Goal: Answer question/provide support: Share knowledge or assist other users

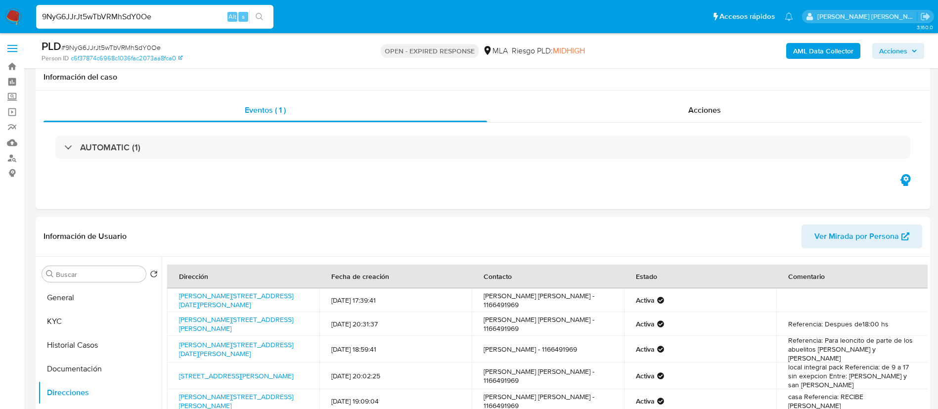
select select "10"
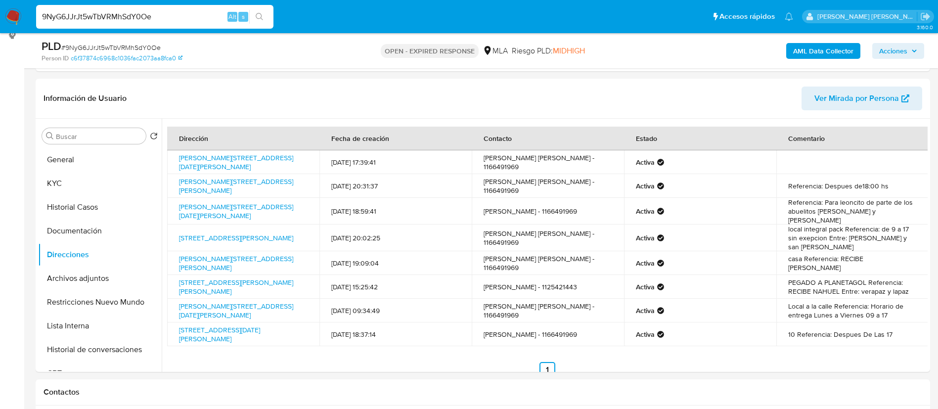
paste input "vJLpIXYhlElu2uuD2Mm9uZnp"
drag, startPoint x: 0, startPoint y: 0, endPoint x: 196, endPoint y: 16, distance: 196.5
click at [196, 16] on input "vJLpIXYhlElu2uuD2Mm9uZnp" at bounding box center [154, 16] width 237 height 13
type input "vJLpIXYhlElu2uuD2Mm9uZnp"
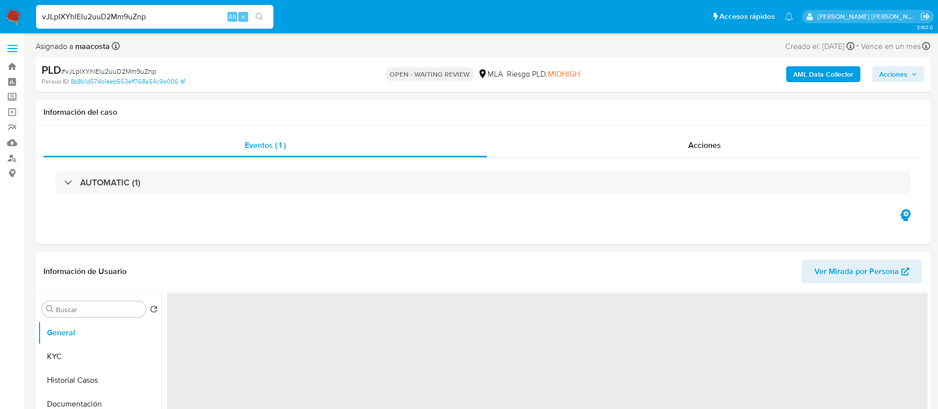
select select "10"
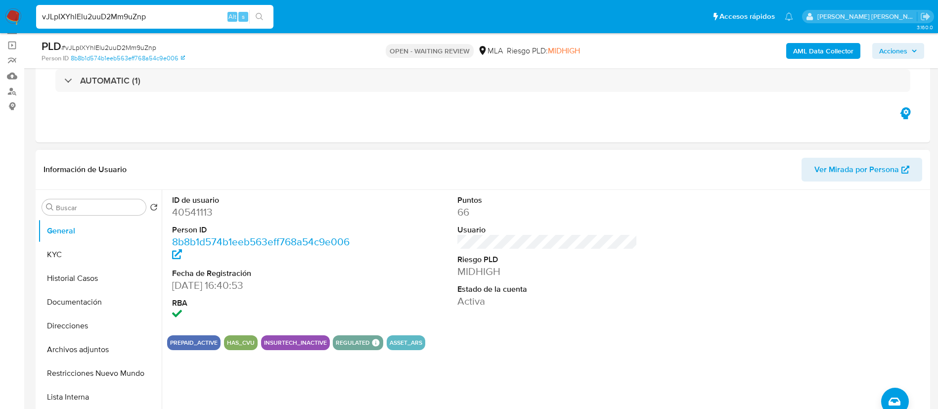
scroll to position [68, 0]
click at [75, 275] on button "Historial Casos" at bounding box center [96, 278] width 116 height 24
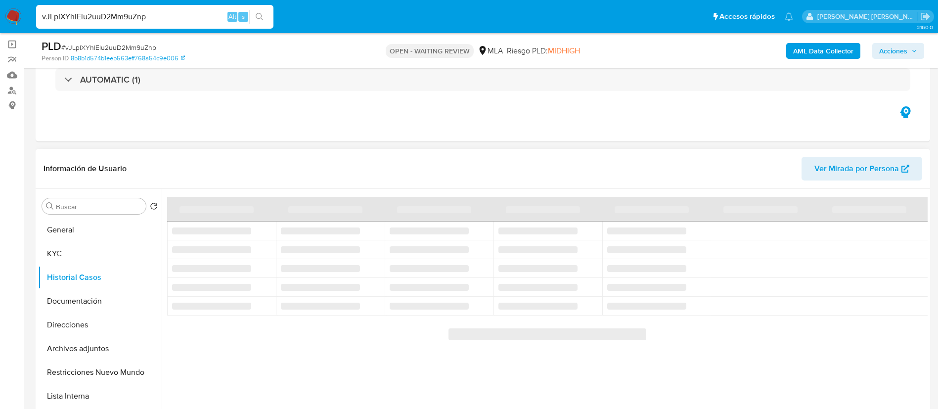
scroll to position [111, 0]
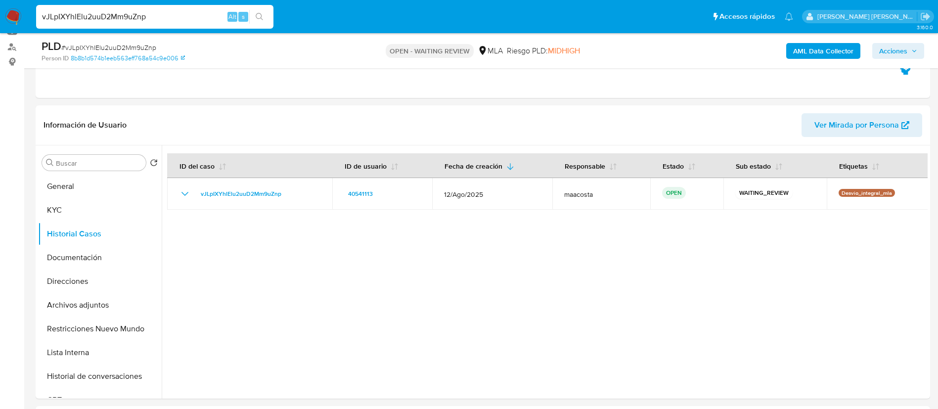
paste input "9NyG6JJrJt5wTbVRMhSdY0Oe"
click at [186, 19] on input "9NyG6JJrJt5wTbVRMhSdY0Oe" at bounding box center [154, 16] width 237 height 13
type input "9NyG6JJrJt5wTbVRMhSdY0Oe"
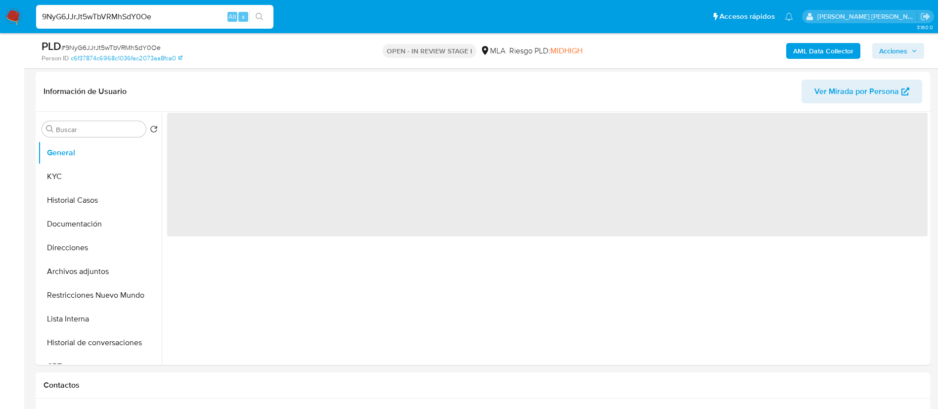
scroll to position [149, 0]
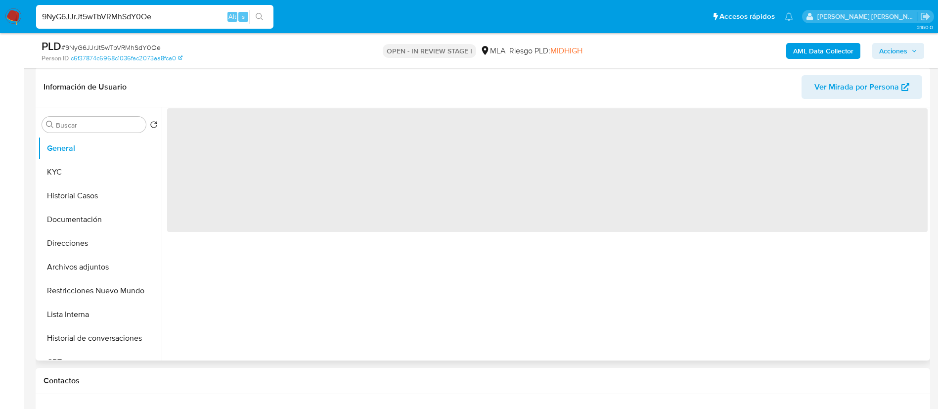
select select "10"
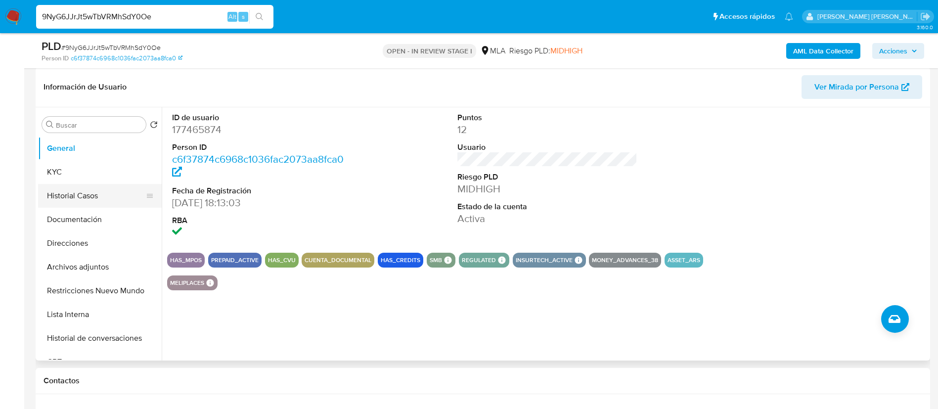
click at [72, 184] on button "Historial Casos" at bounding box center [96, 196] width 116 height 24
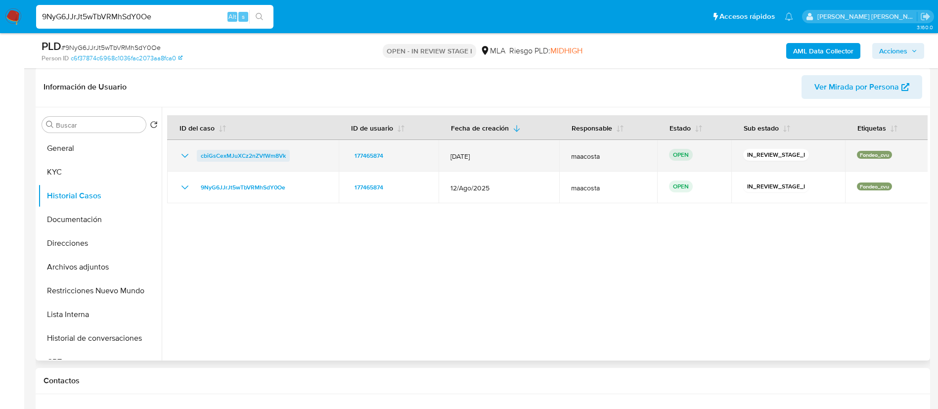
click at [248, 153] on span "cbiGsCexMJuXCz2nZVfWm8Vk" at bounding box center [243, 156] width 85 height 12
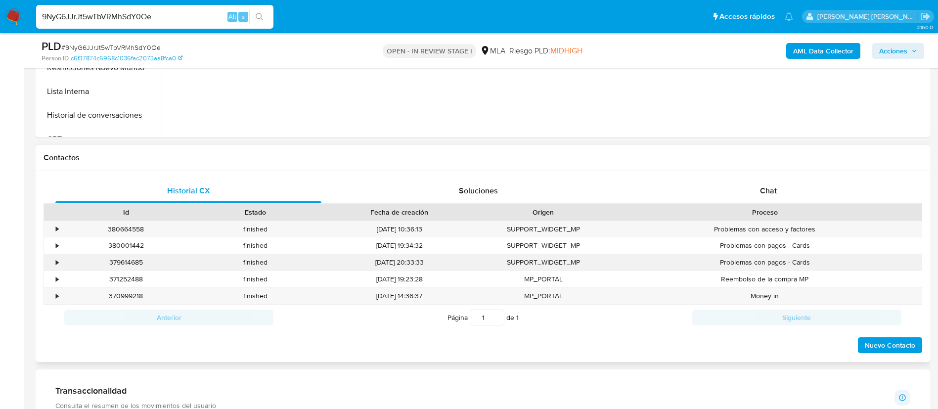
scroll to position [387, 0]
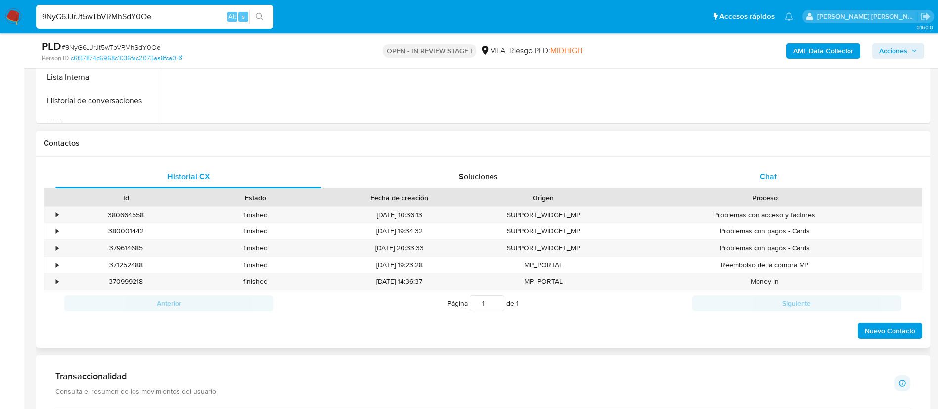
click at [776, 168] on div "Chat" at bounding box center [768, 177] width 266 height 24
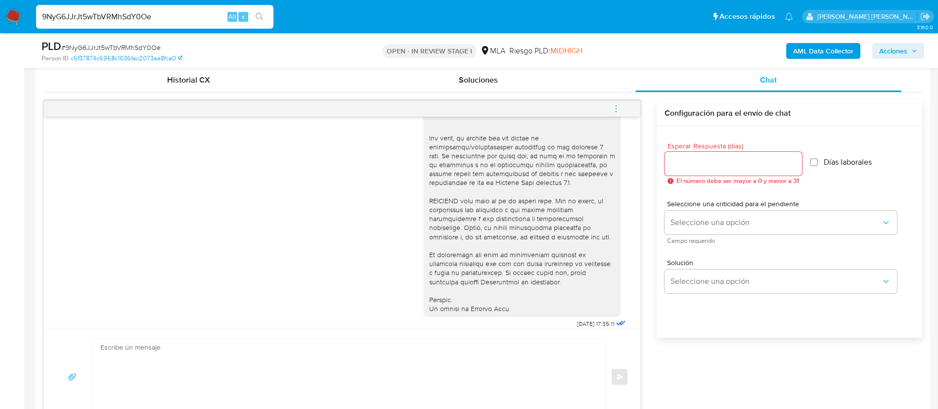
scroll to position [0, 0]
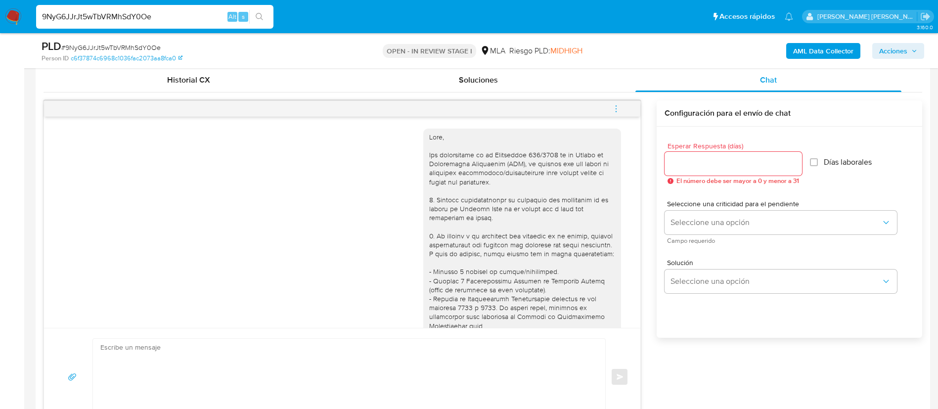
click at [616, 110] on icon "menu-action" at bounding box center [616, 108] width 9 height 9
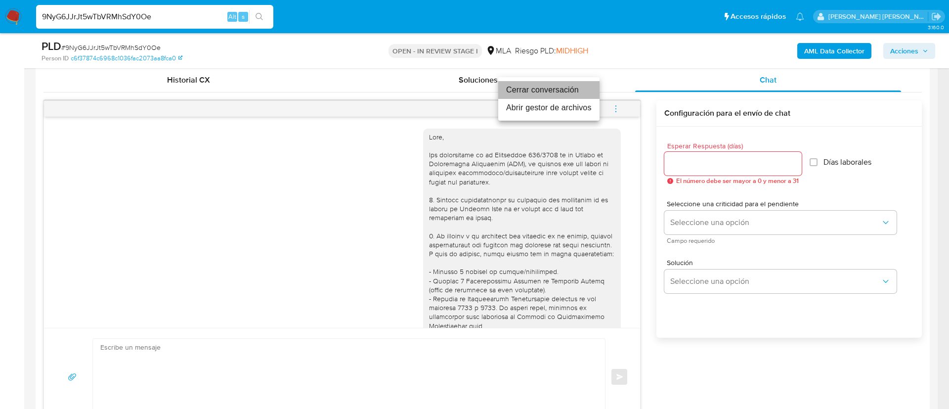
click at [560, 90] on li "Cerrar conversación" at bounding box center [548, 90] width 101 height 18
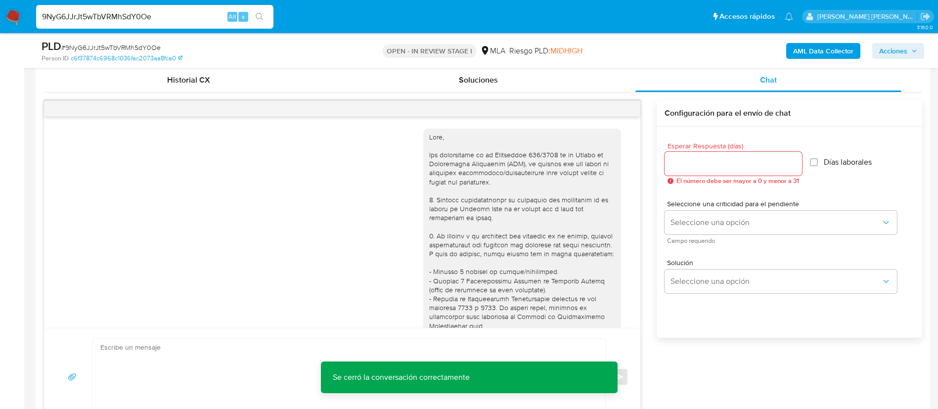
click at [113, 176] on div "18/08/2025 17:35:11" at bounding box center [342, 392] width 572 height 541
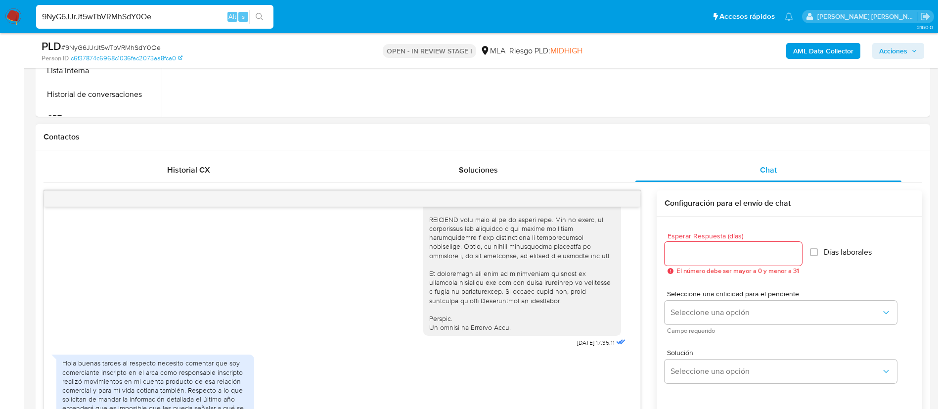
scroll to position [403, 0]
drag, startPoint x: 551, startPoint y: 364, endPoint x: 583, endPoint y: 358, distance: 33.3
click at [583, 350] on div "18/08/2025 17:35:11" at bounding box center [525, 78] width 205 height 541
copy span "18/08/2025"
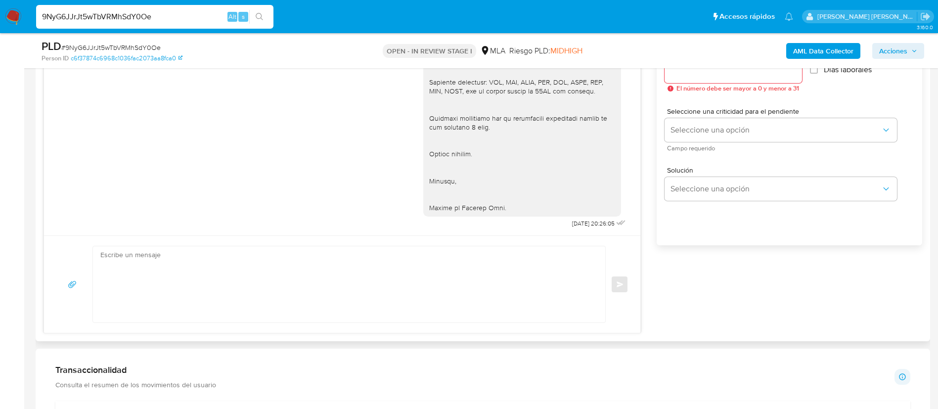
scroll to position [590, 0]
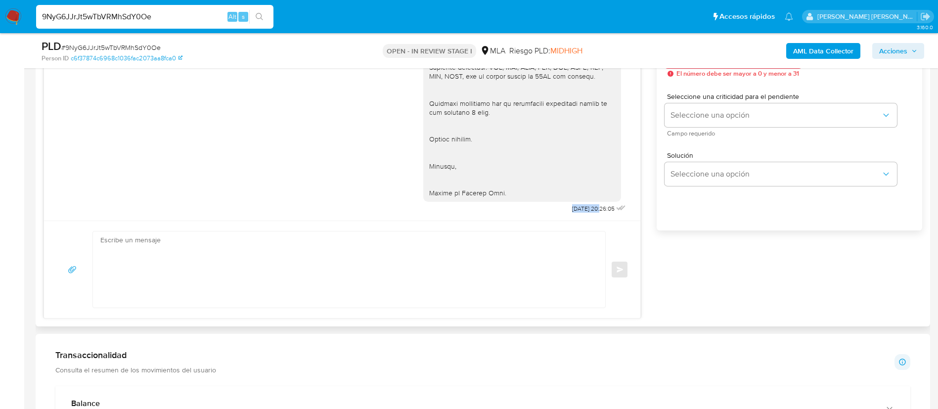
drag, startPoint x: 545, startPoint y: 207, endPoint x: 579, endPoint y: 207, distance: 33.6
copy span "10/09/2025"
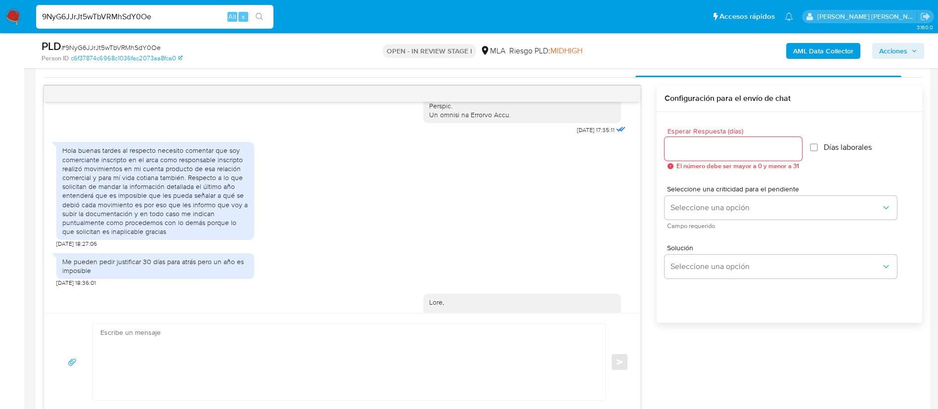
scroll to position [513, 0]
click at [174, 214] on div "Hola buenas tardes al respecto necesito comentar que soy comerciante inscripto …" at bounding box center [155, 189] width 186 height 90
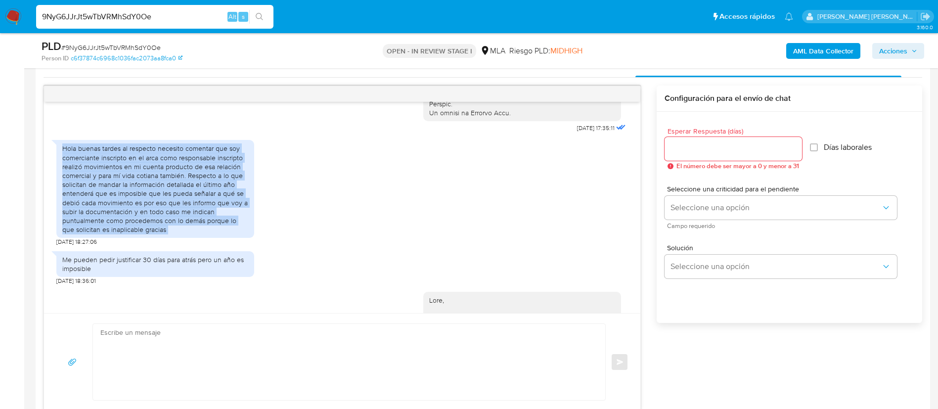
click at [174, 214] on div "Hola buenas tardes al respecto necesito comentar que soy comerciante inscripto …" at bounding box center [155, 189] width 186 height 90
copy div "Hola buenas tardes al respecto necesito comentar que soy comerciante inscripto …"
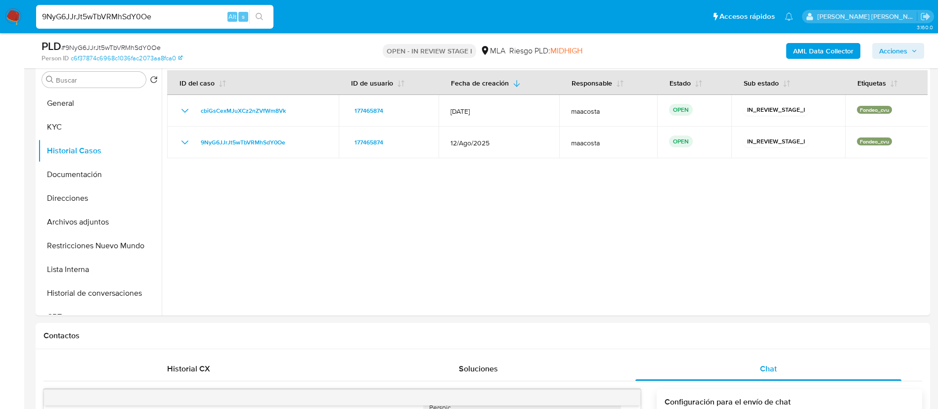
scroll to position [193, 0]
click at [82, 180] on button "Documentación" at bounding box center [96, 176] width 116 height 24
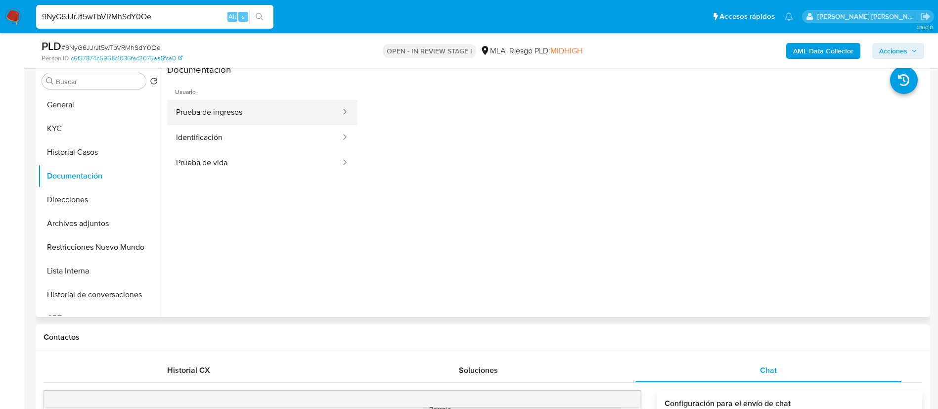
click at [229, 112] on button "Prueba de ingresos" at bounding box center [254, 112] width 175 height 25
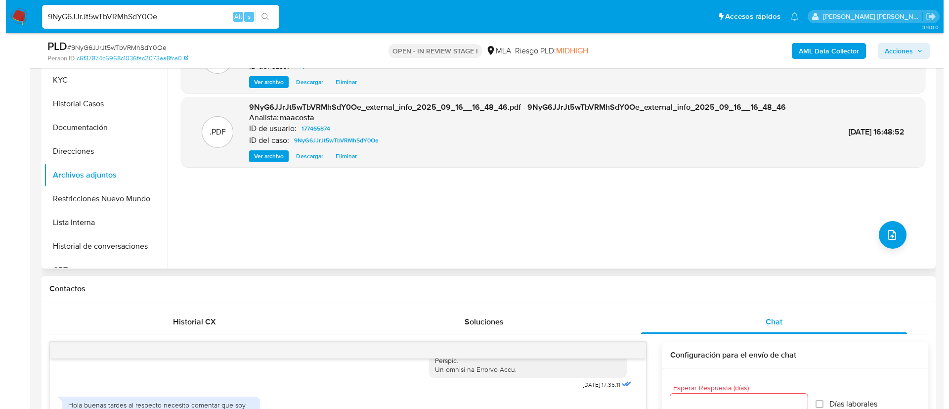
scroll to position [159, 0]
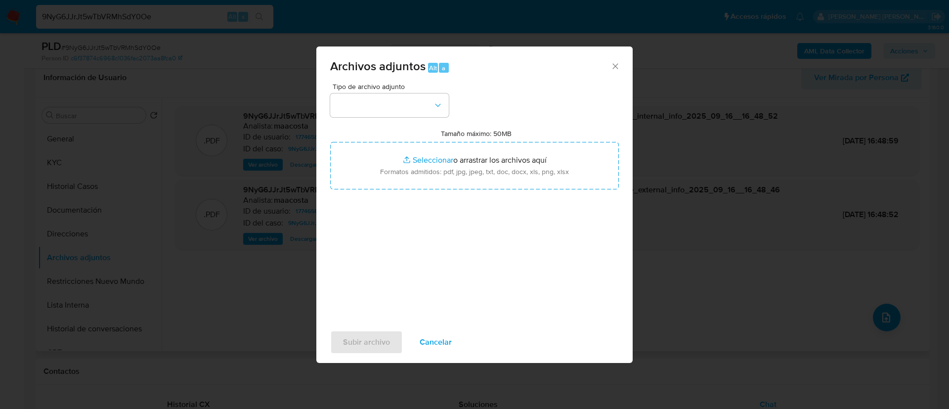
click at [413, 90] on div "Tipo de archivo adjunto" at bounding box center [389, 100] width 119 height 34
click at [423, 106] on button "button" at bounding box center [389, 105] width 119 height 24
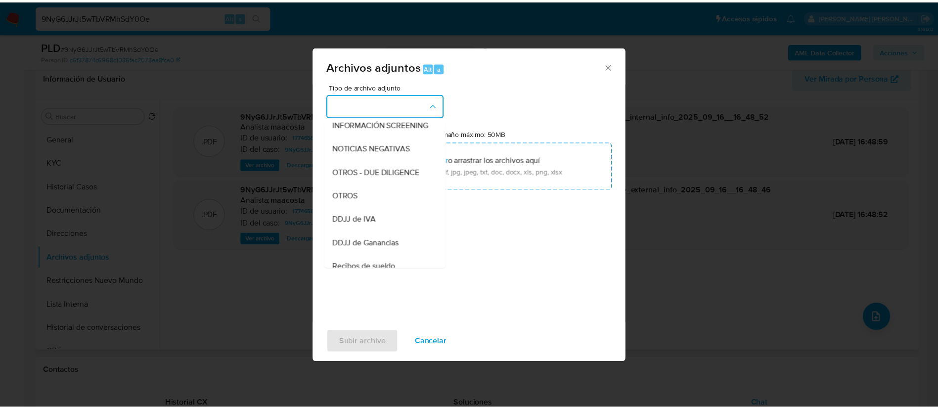
scroll to position [129, 0]
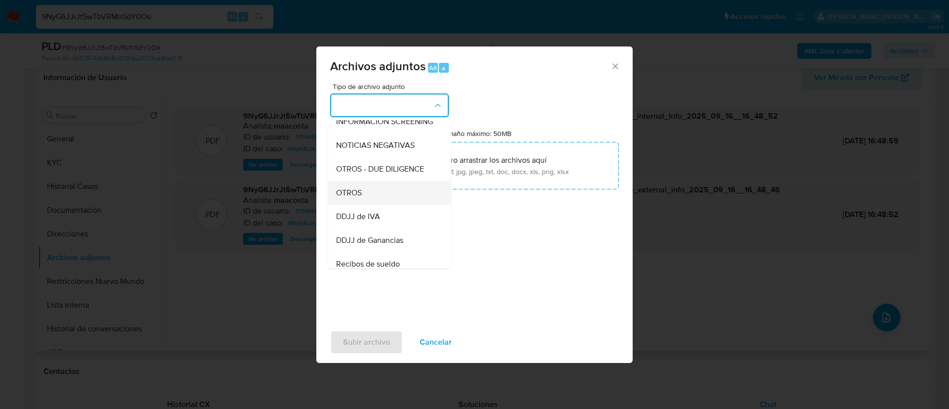
click at [364, 199] on div "OTROS" at bounding box center [386, 193] width 101 height 24
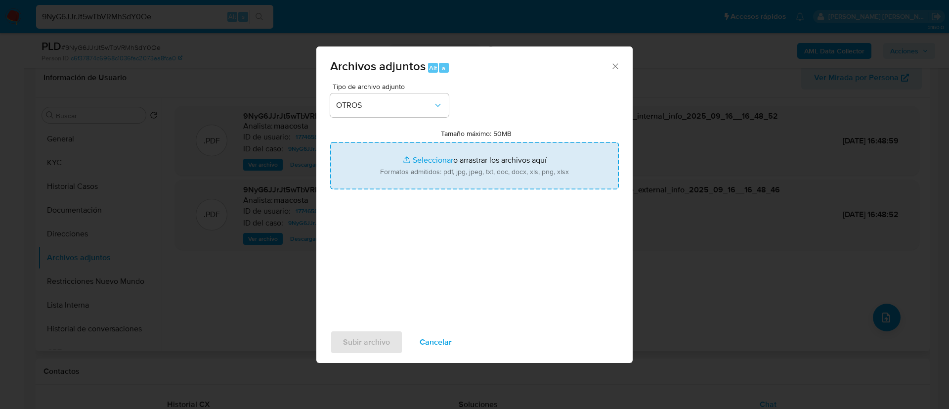
type input "C:\fakepath\Caselog 9NyG6JJrJt5wTbVRMhSdY0Oe - cbiGsCexMJuXCz2nZVfWm8Vk.docx"
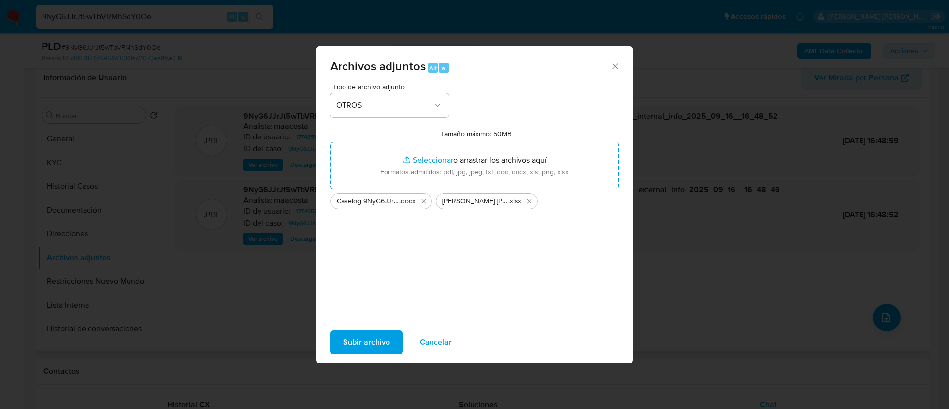
click at [374, 345] on span "Subir archivo" at bounding box center [366, 342] width 47 height 22
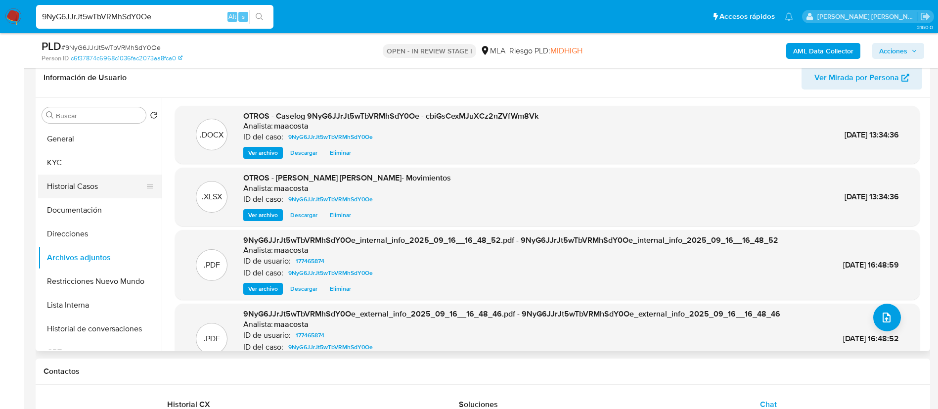
click at [92, 182] on button "Historial Casos" at bounding box center [96, 187] width 116 height 24
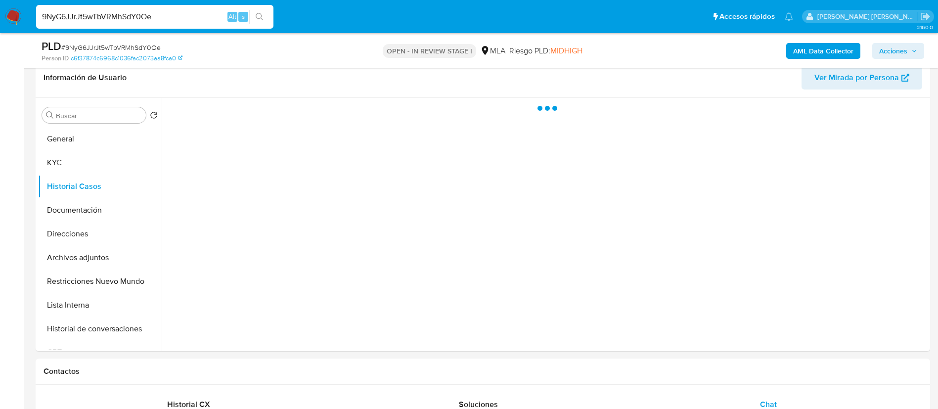
click at [880, 50] on span "Acciones" at bounding box center [893, 51] width 28 height 16
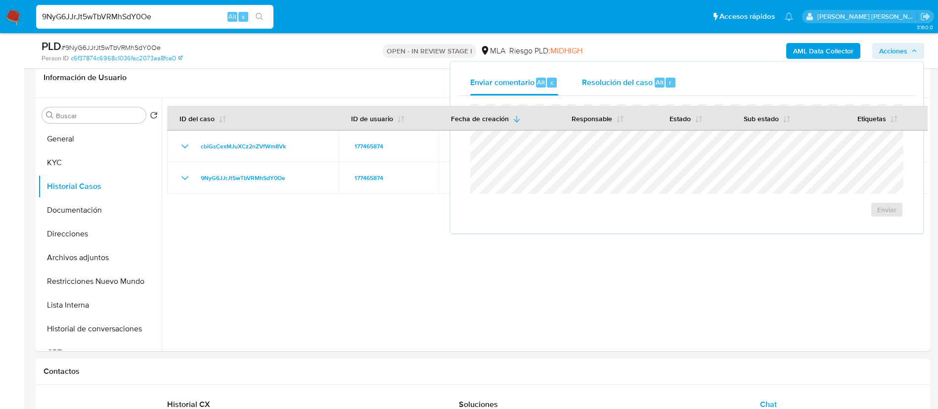
click at [627, 80] on span "Resolución del caso" at bounding box center [617, 81] width 71 height 11
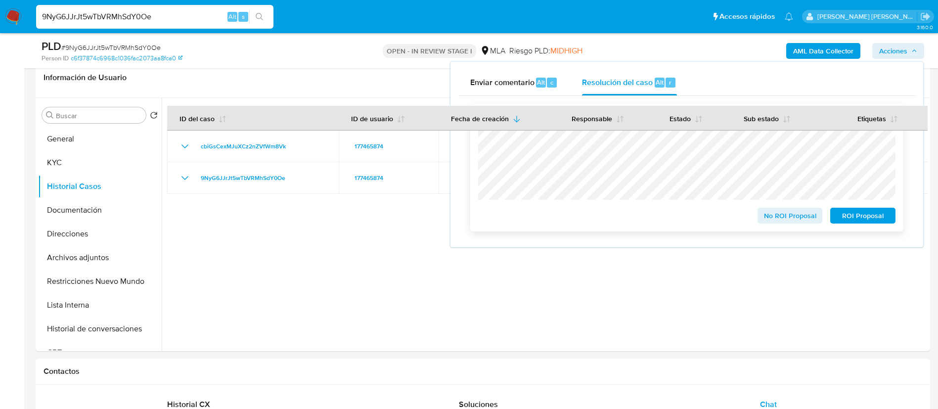
click at [778, 218] on span "No ROI Proposal" at bounding box center [789, 216] width 51 height 14
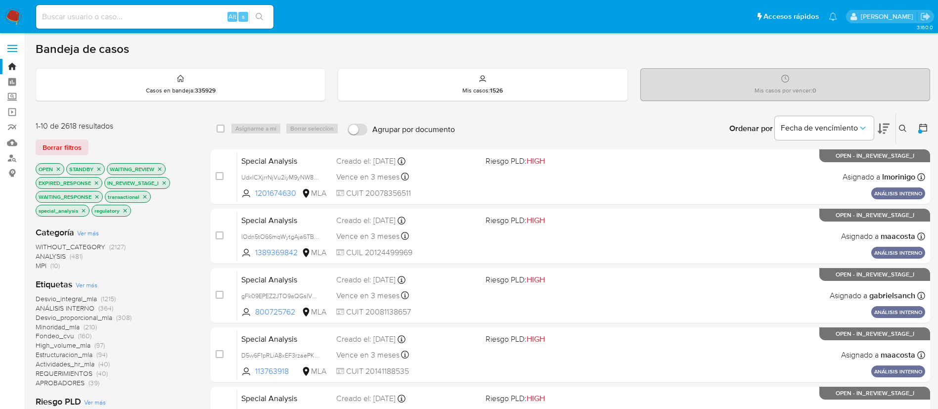
click at [899, 130] on icon at bounding box center [903, 129] width 8 height 8
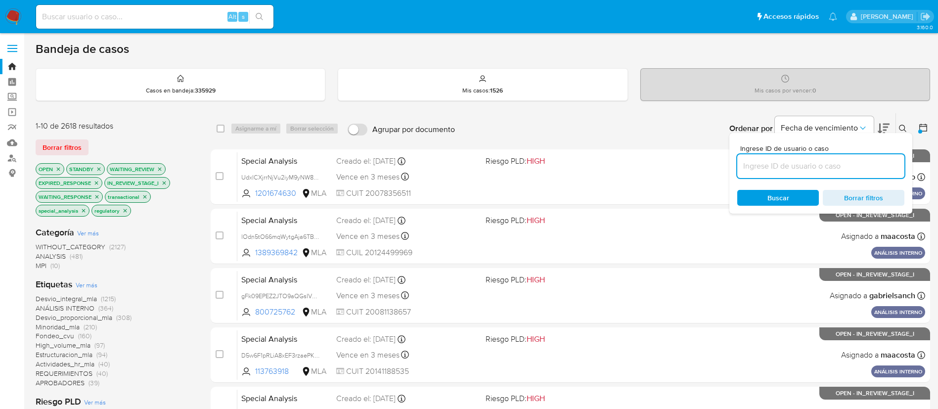
click at [829, 169] on input at bounding box center [820, 166] width 167 height 13
type input "9NyG6JJrJt5wTbVRMhSdY0Oe"
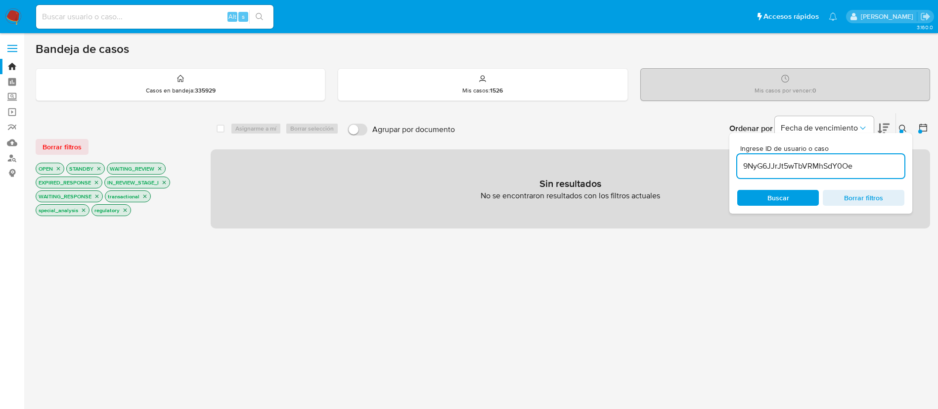
click at [921, 130] on div at bounding box center [920, 132] width 4 height 4
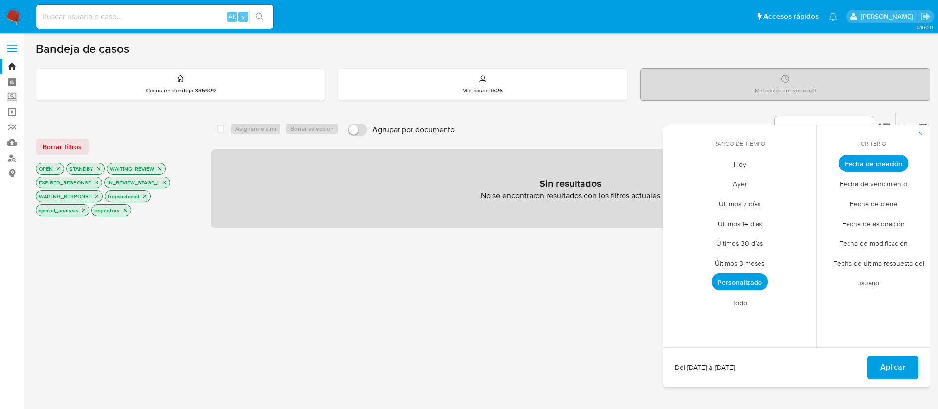
click at [742, 297] on span "Todo" at bounding box center [740, 302] width 36 height 20
click at [887, 366] on span "Aplicar" at bounding box center [892, 368] width 25 height 22
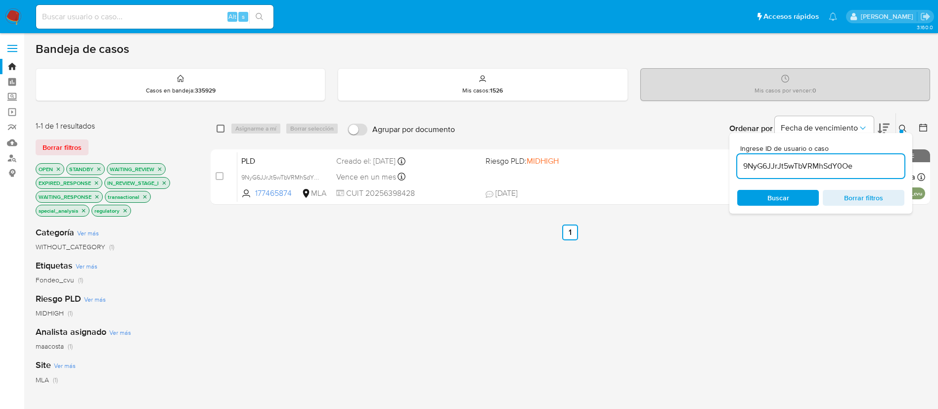
click at [222, 127] on input "checkbox" at bounding box center [221, 129] width 8 height 8
checkbox input "true"
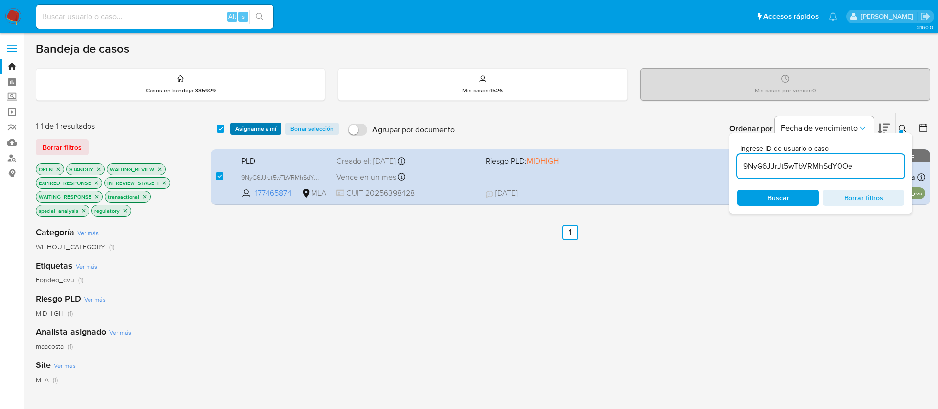
click at [241, 126] on span "Asignarme a mí" at bounding box center [255, 129] width 41 height 10
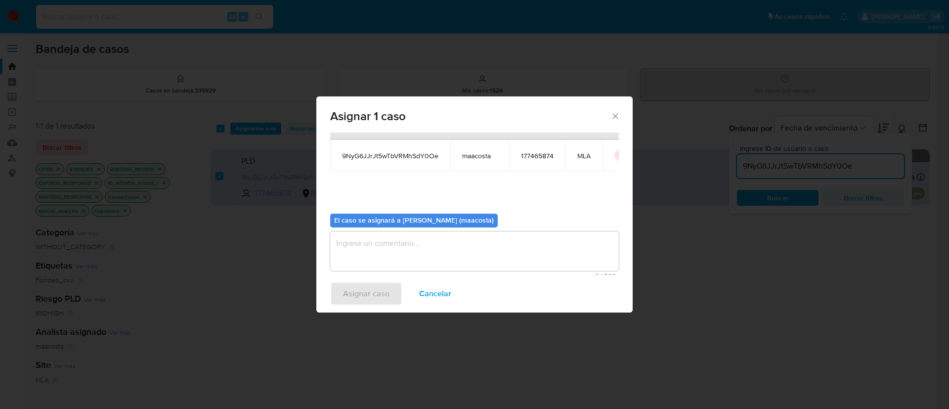
scroll to position [51, 0]
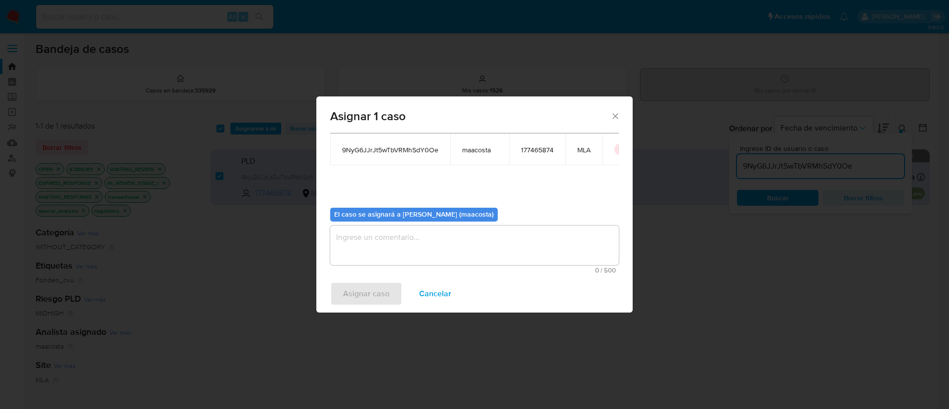
click at [418, 248] on textarea "assign-modal" at bounding box center [474, 245] width 289 height 40
click at [377, 288] on span "Asignar caso" at bounding box center [366, 294] width 46 height 22
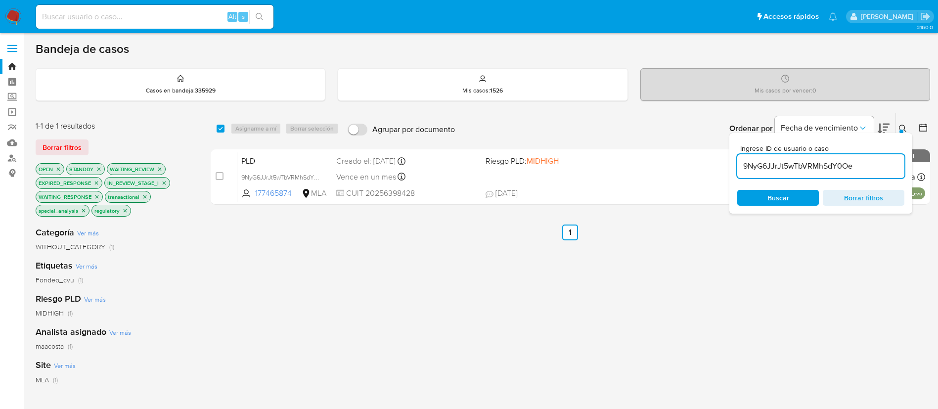
click at [814, 171] on input "9NyG6JJrJt5wTbVRMhSdY0Oe" at bounding box center [820, 166] width 167 height 13
paste input "vJLpIXYhlElu2uuD2Mm9uZnp"
type input "vJLpIXYhlElu2uuD2Mm9uZnp"
click at [219, 131] on input "checkbox" at bounding box center [221, 129] width 8 height 8
checkbox input "true"
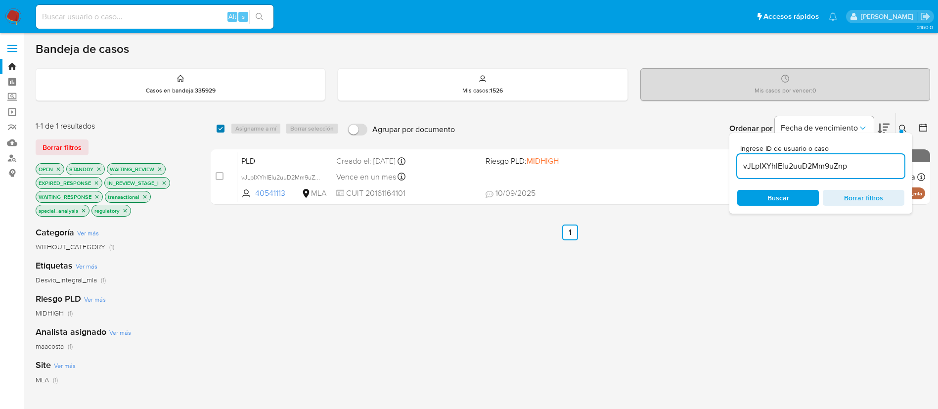
checkbox input "true"
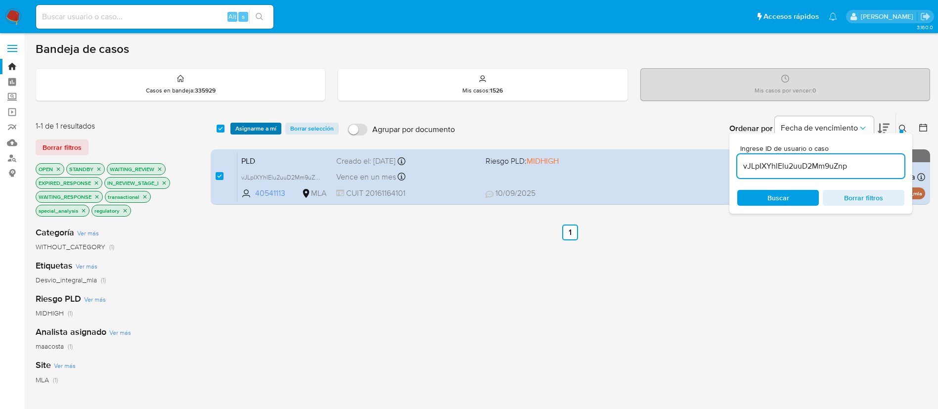
click at [259, 126] on span "Asignarme a mí" at bounding box center [255, 129] width 41 height 10
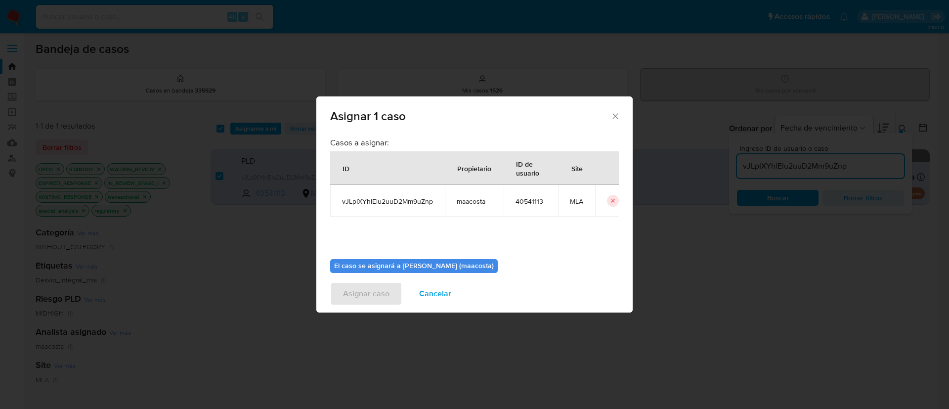
scroll to position [51, 0]
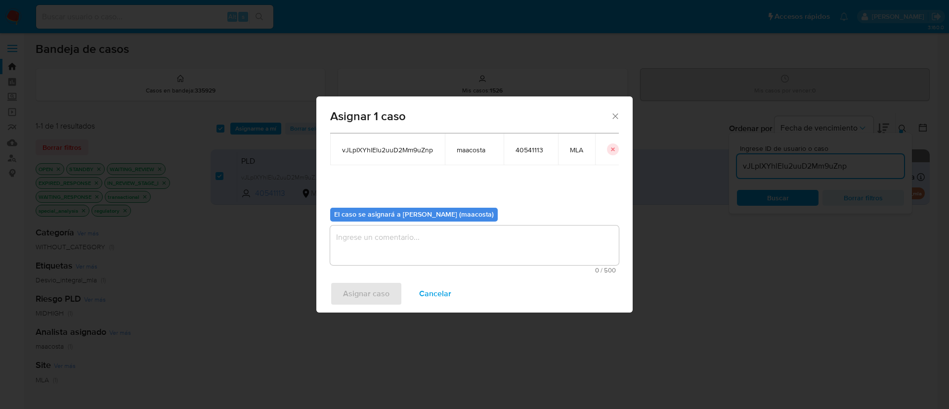
click at [367, 252] on textarea "assign-modal" at bounding box center [474, 245] width 289 height 40
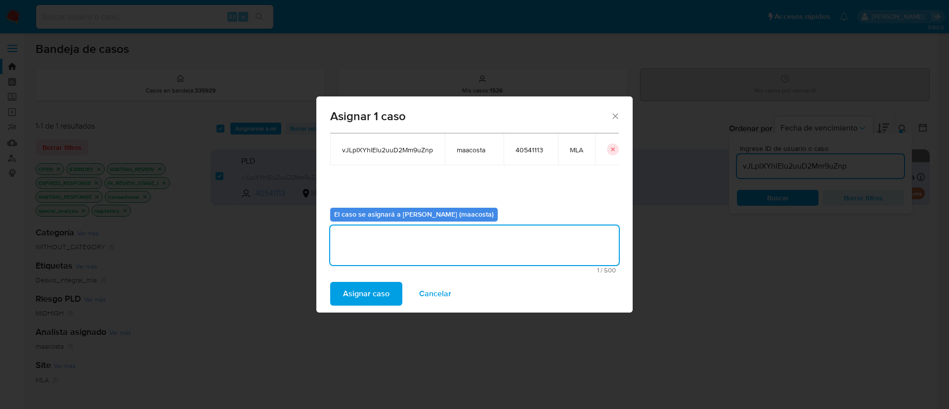
click at [365, 301] on span "Asignar caso" at bounding box center [366, 294] width 46 height 22
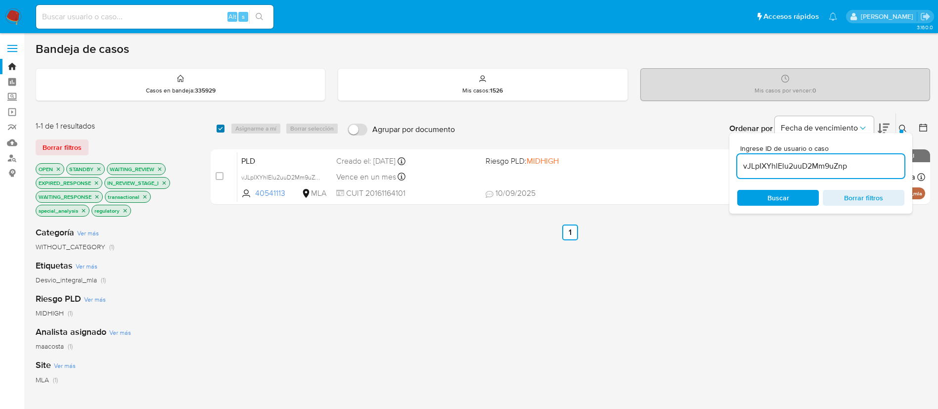
click at [219, 129] on input "checkbox" at bounding box center [221, 129] width 8 height 8
checkbox input "true"
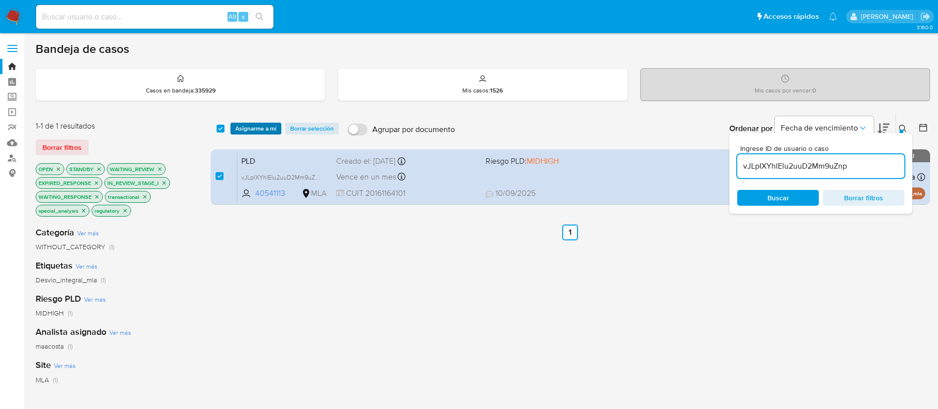
click at [248, 125] on span "Asignarme a mí" at bounding box center [255, 129] width 41 height 10
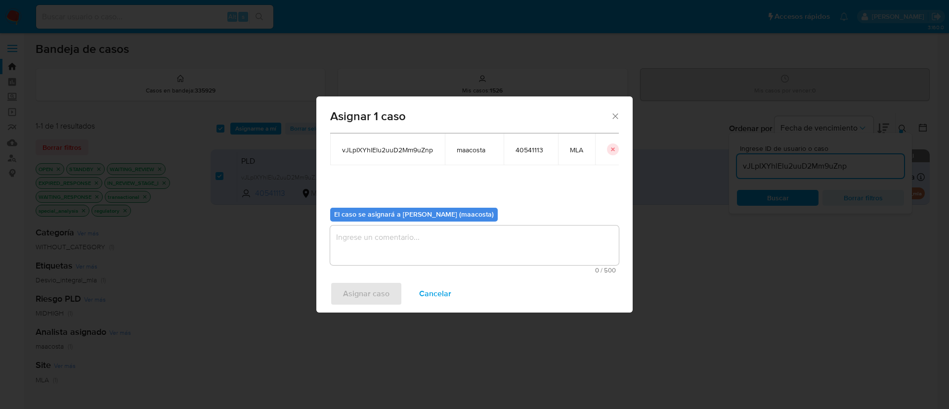
click at [363, 253] on textarea "assign-modal" at bounding box center [474, 245] width 289 height 40
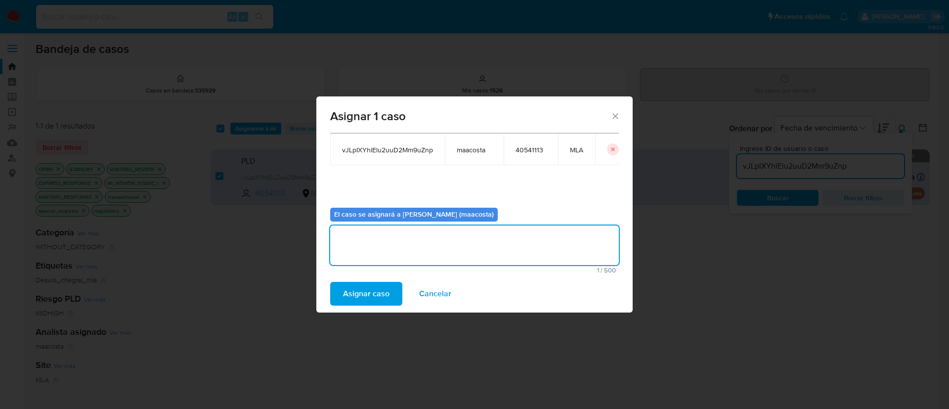
click at [360, 286] on span "Asignar caso" at bounding box center [366, 294] width 46 height 22
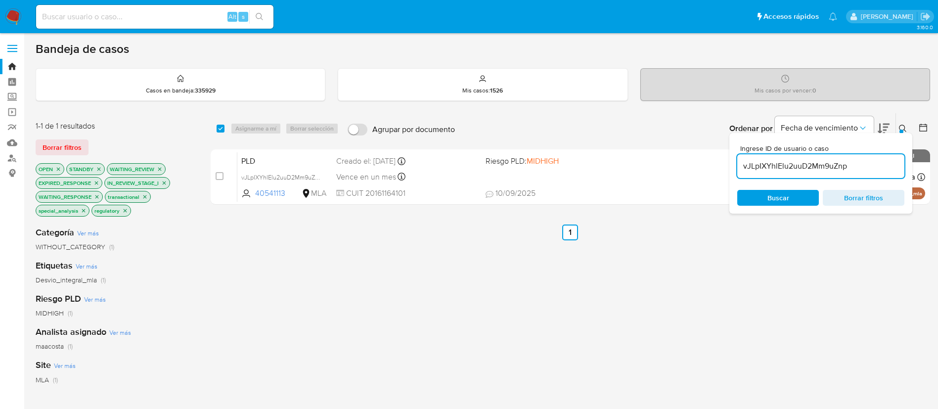
click at [773, 172] on input "vJLpIXYhlElu2uuD2Mm9uZnp" at bounding box center [820, 166] width 167 height 13
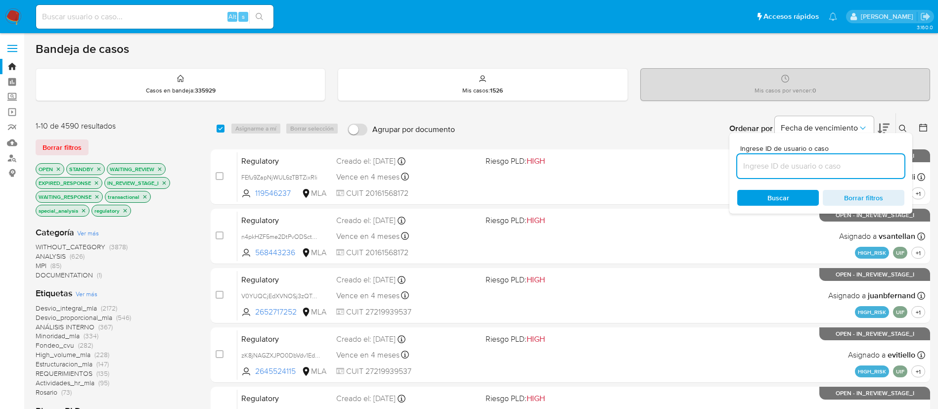
click at [927, 125] on icon at bounding box center [923, 128] width 8 height 8
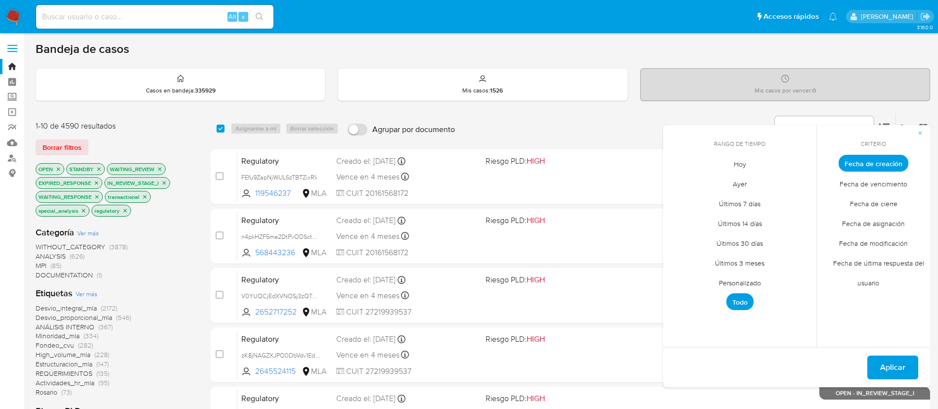
click at [543, 51] on div "Bandeja de casos" at bounding box center [483, 49] width 895 height 15
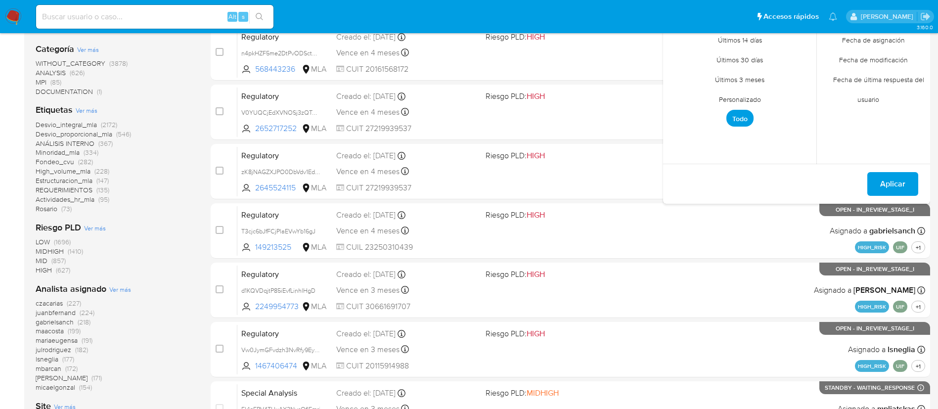
scroll to position [184, 0]
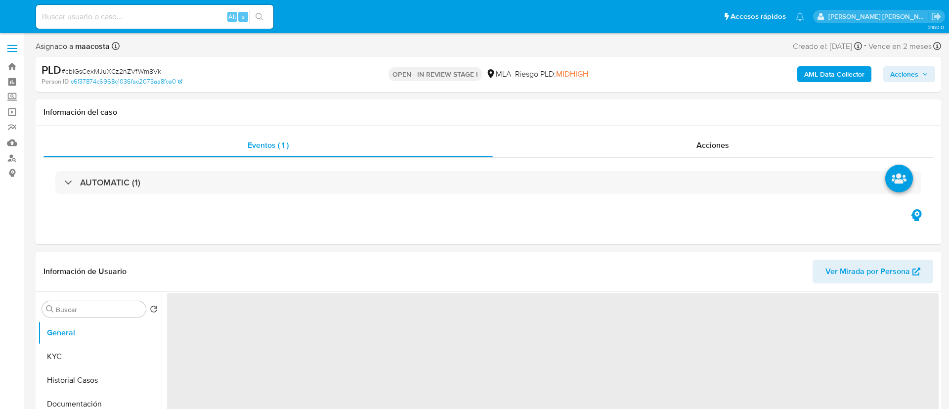
select select "10"
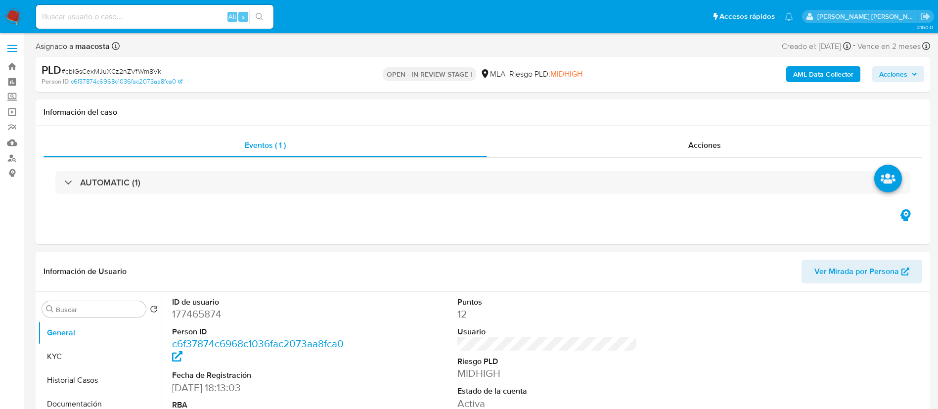
click at [890, 72] on span "Acciones" at bounding box center [893, 74] width 28 height 16
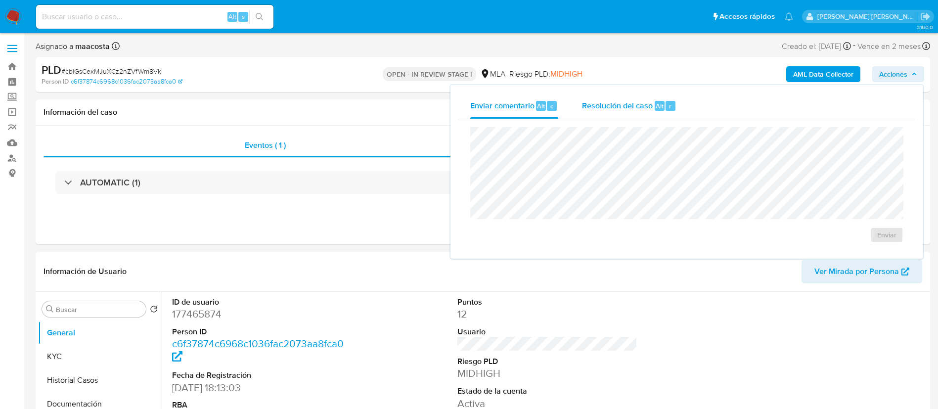
click at [648, 104] on span "Resolución del caso" at bounding box center [617, 105] width 71 height 11
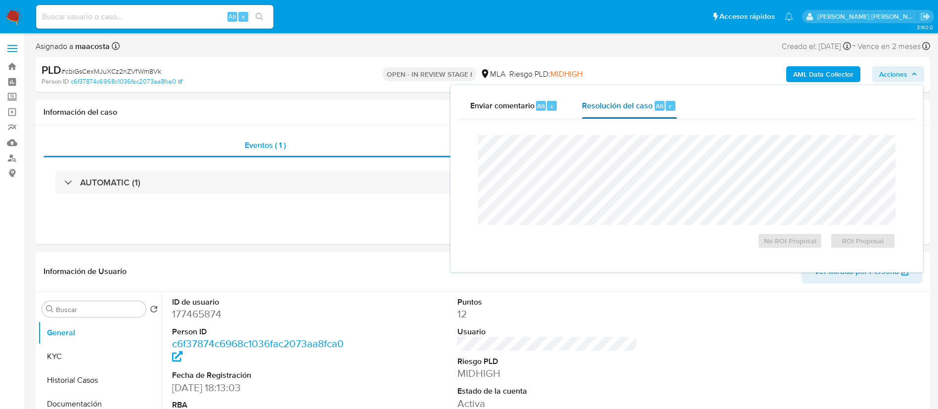
click at [647, 117] on div "Resolución del caso Alt r" at bounding box center [629, 106] width 94 height 26
click at [776, 242] on span "No ROI Proposal" at bounding box center [789, 241] width 51 height 14
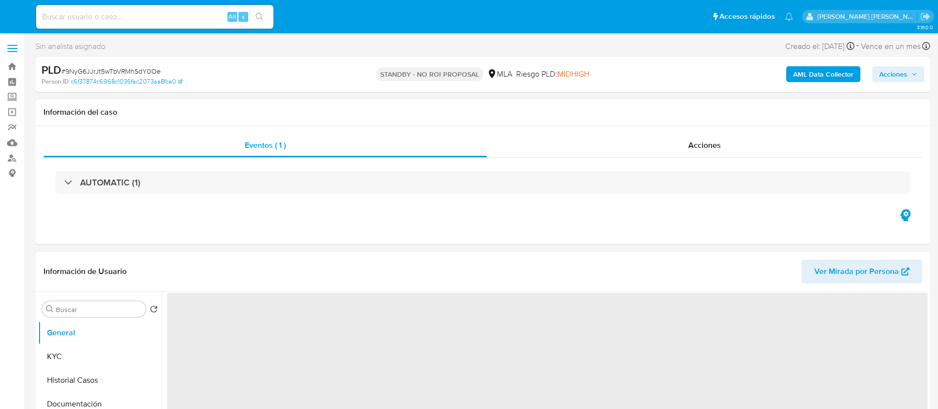
select select "10"
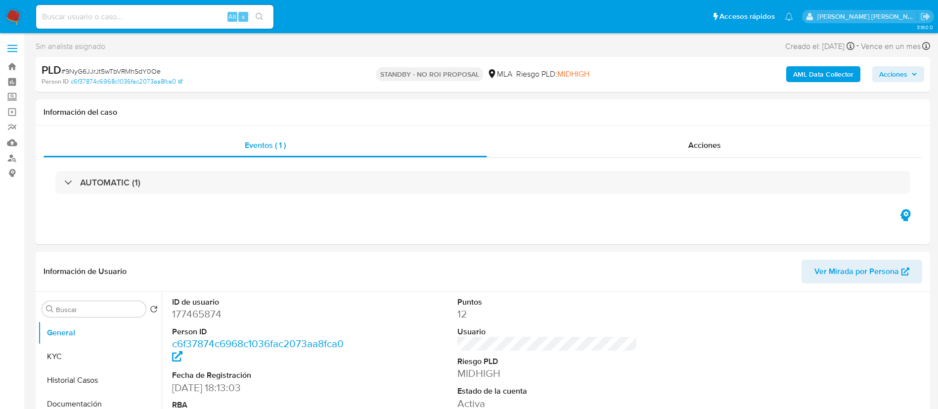
paste input "vJLpIXYhlElu2uuD2Mm9uZnp"
click at [172, 16] on input "vJLpIXYhlElu2uuD2Mm9uZnp" at bounding box center [154, 16] width 237 height 13
type input "vJLpIXYhlElu2uuD2Mm9uZnp"
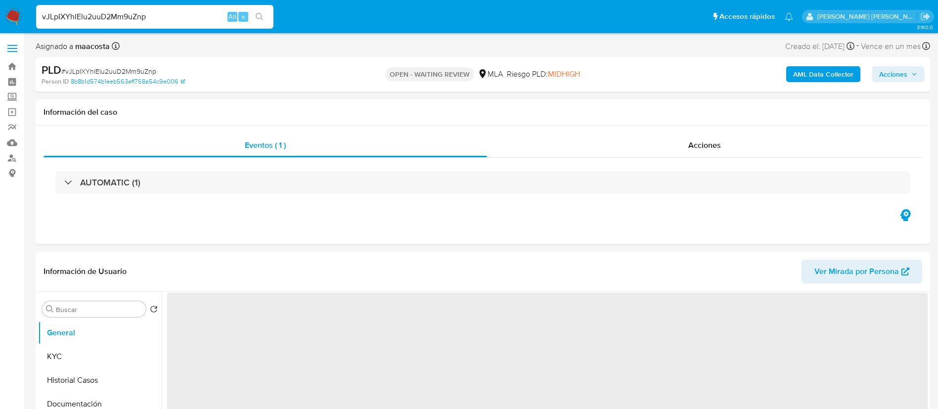
select select "10"
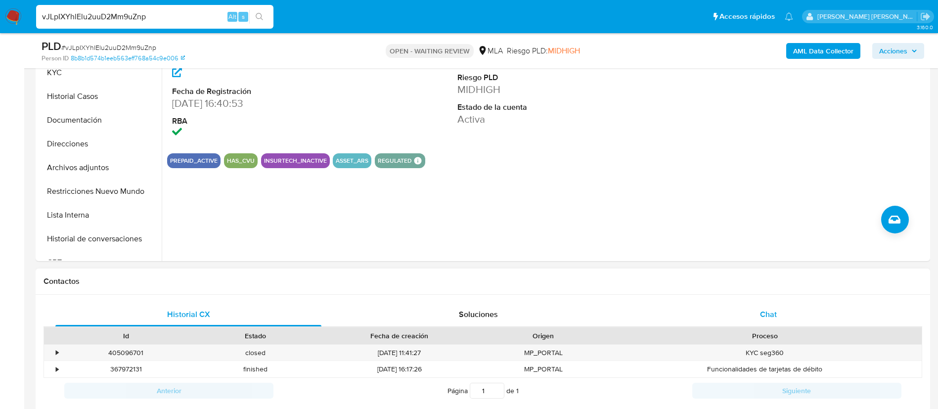
click at [745, 309] on div "Chat" at bounding box center [768, 315] width 266 height 24
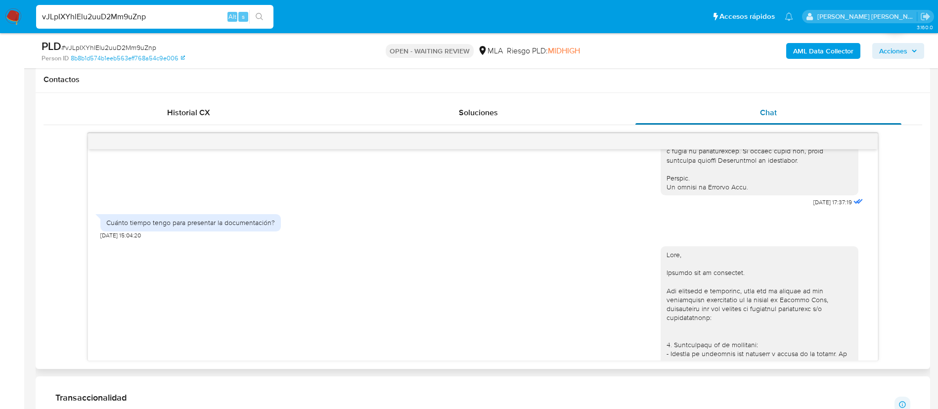
scroll to position [479, 0]
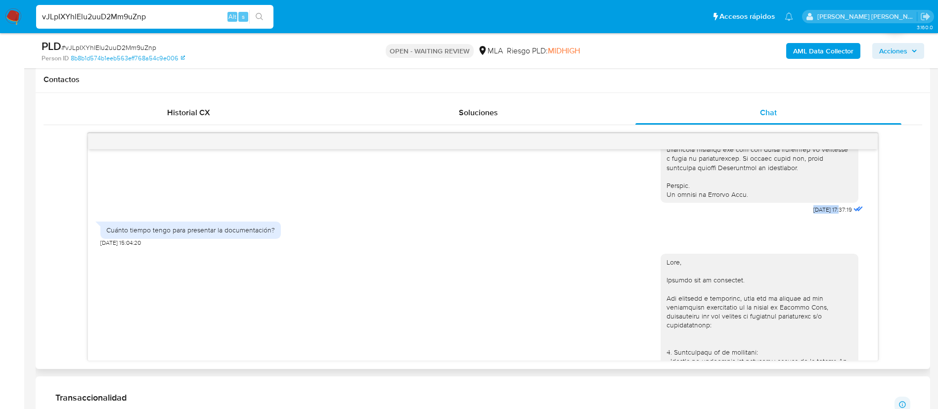
drag, startPoint x: 789, startPoint y: 230, endPoint x: 819, endPoint y: 228, distance: 30.2
copy span "18/08/2025"
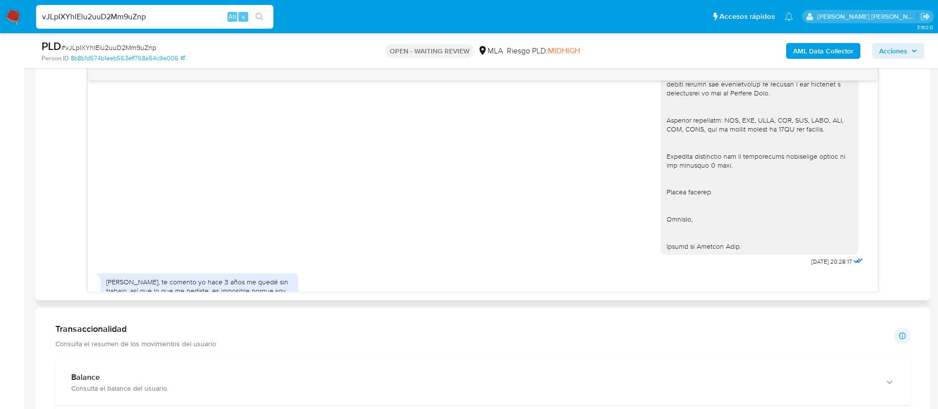
scroll to position [1038, 0]
drag, startPoint x: 783, startPoint y: 271, endPoint x: 819, endPoint y: 269, distance: 35.7
copy span "10/09/2025"
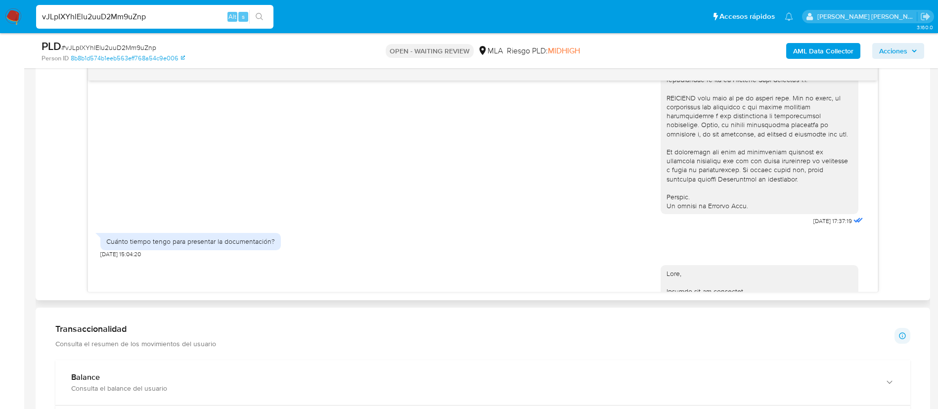
scroll to position [400, 0]
click at [179, 245] on div "Cuánto tiempo tengo para presentar la documentación?" at bounding box center [190, 240] width 169 height 9
copy div "Cuánto tiempo tengo para presentar la documentación?"
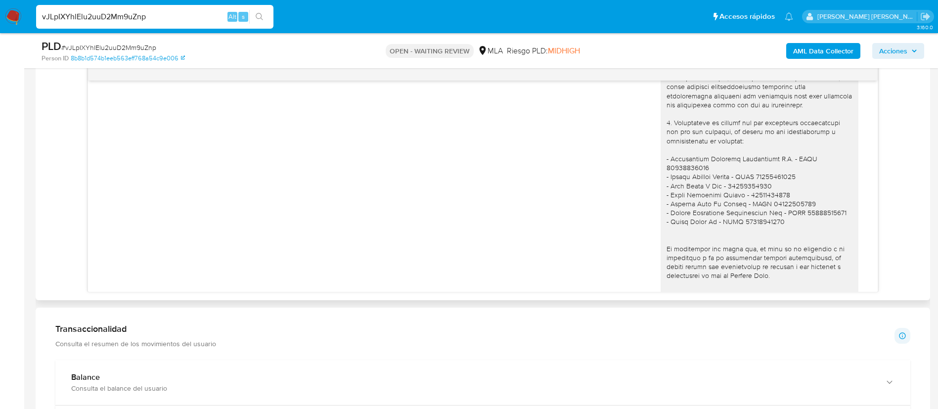
scroll to position [1133, 0]
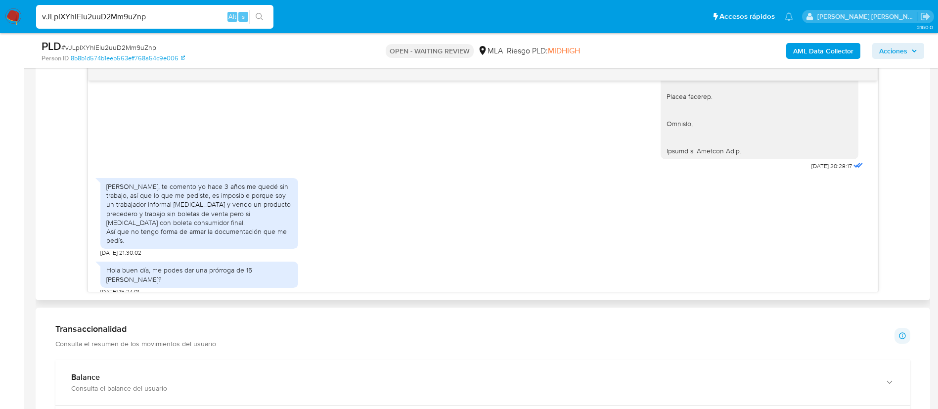
click at [181, 201] on div "Mira, te comento yo hace 3 años me quedé sin trabajo, así que lo que me pediste…" at bounding box center [199, 213] width 186 height 63
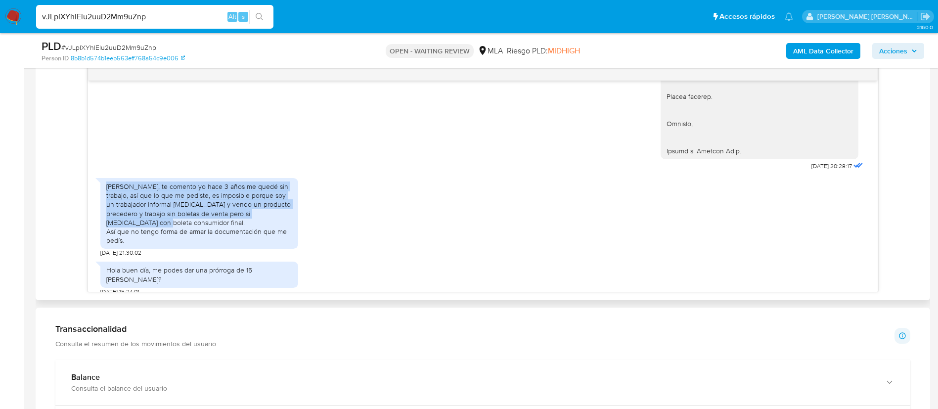
click at [181, 201] on div "Mira, te comento yo hace 3 años me quedé sin trabajo, así que lo que me pediste…" at bounding box center [199, 213] width 186 height 63
copy div "Mira, te comento yo hace 3 años me quedé sin trabajo, así que lo que me pediste…"
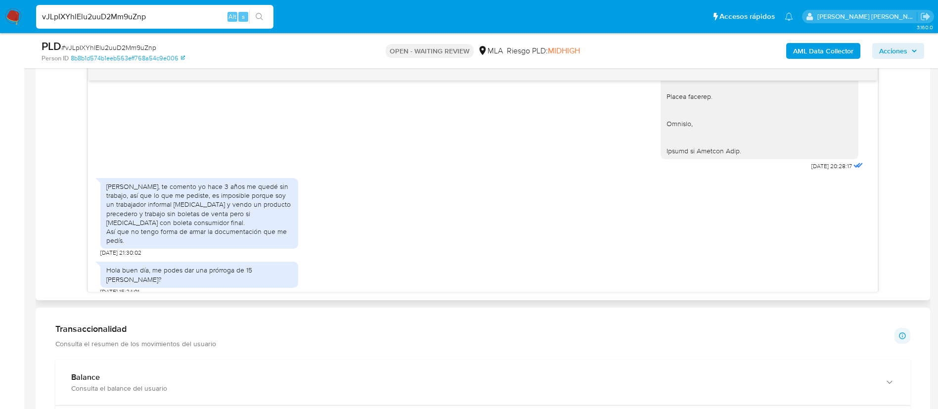
click at [162, 267] on div "Hola buen día, me podes dar una prórroga de 15 dias?" at bounding box center [199, 275] width 186 height 18
copy div "Hola buen día, me podes dar una prórroga de 15 dias?"
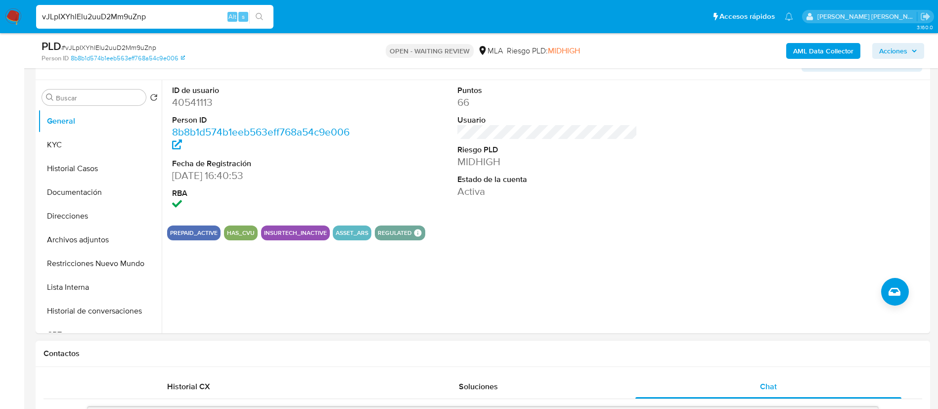
scroll to position [172, 0]
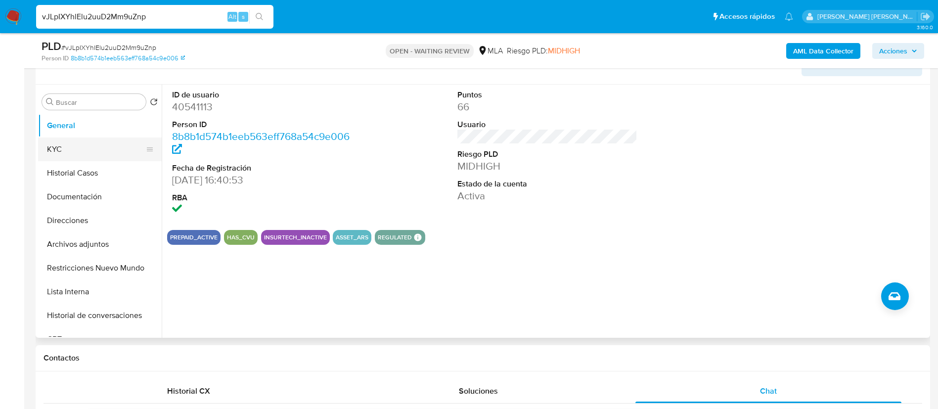
click at [75, 142] on button "KYC" at bounding box center [96, 149] width 116 height 24
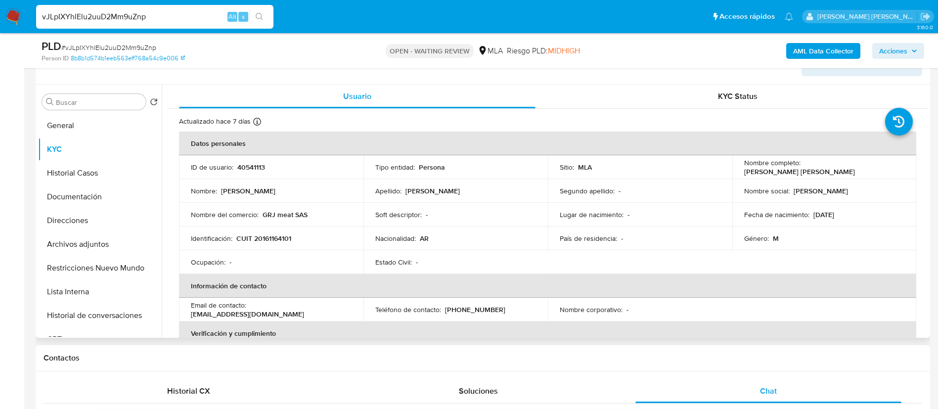
click at [271, 240] on p "CUIT 20161164101" at bounding box center [263, 238] width 55 height 9
copy p "20161164101"
drag, startPoint x: 802, startPoint y: 166, endPoint x: 868, endPoint y: 174, distance: 67.2
click at [868, 174] on td "Nombre completo : Roque Juan Gomez" at bounding box center [824, 167] width 184 height 24
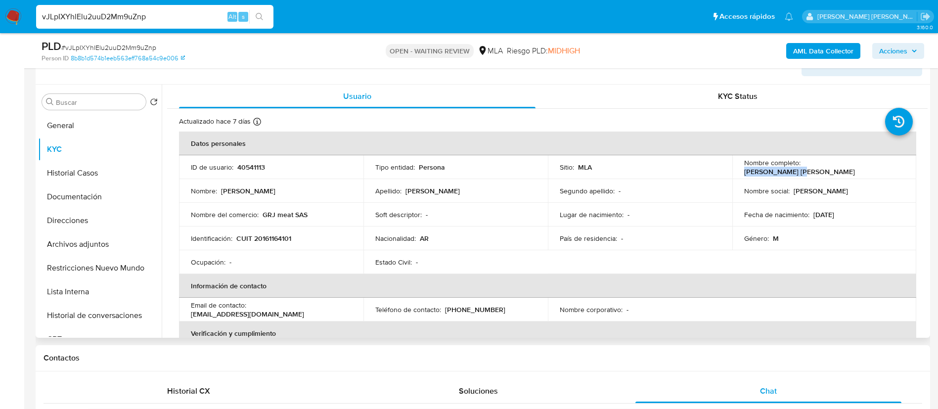
copy p "Roque Juan Gomez"
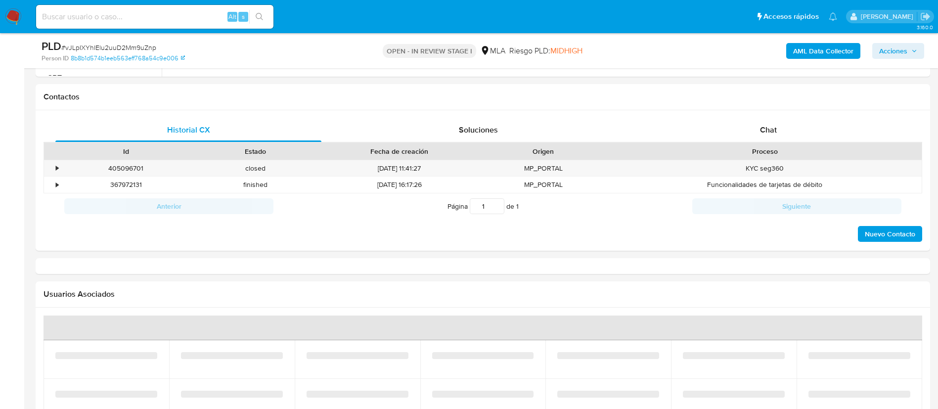
select select "10"
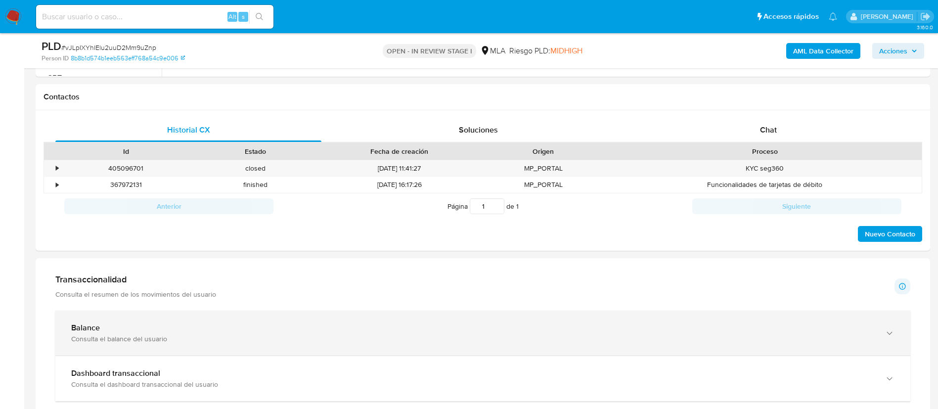
scroll to position [429, 0]
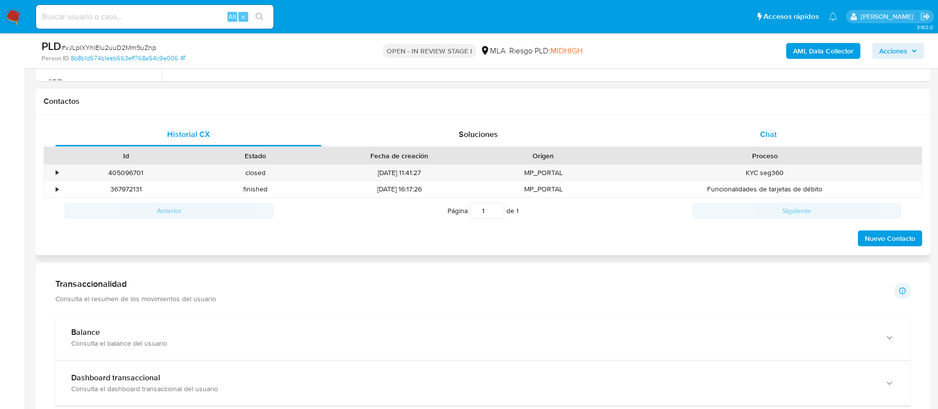
click at [762, 144] on div "Chat" at bounding box center [768, 135] width 266 height 24
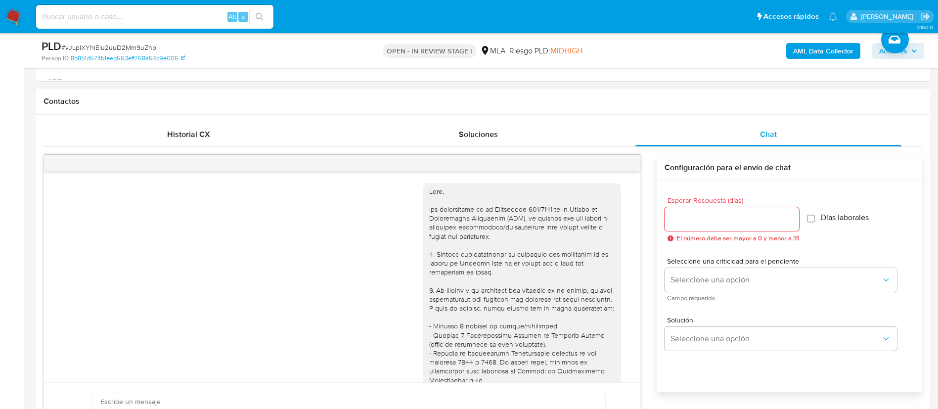
scroll to position [1133, 0]
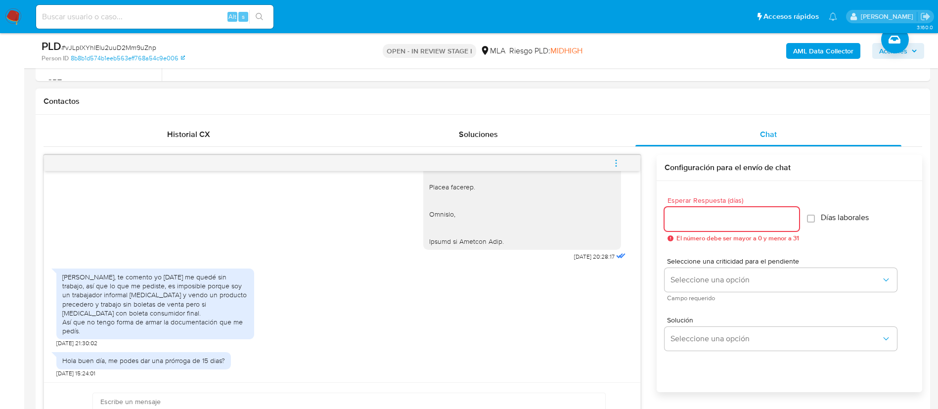
click at [686, 221] on input "Esperar Respuesta (días)" at bounding box center [732, 219] width 134 height 13
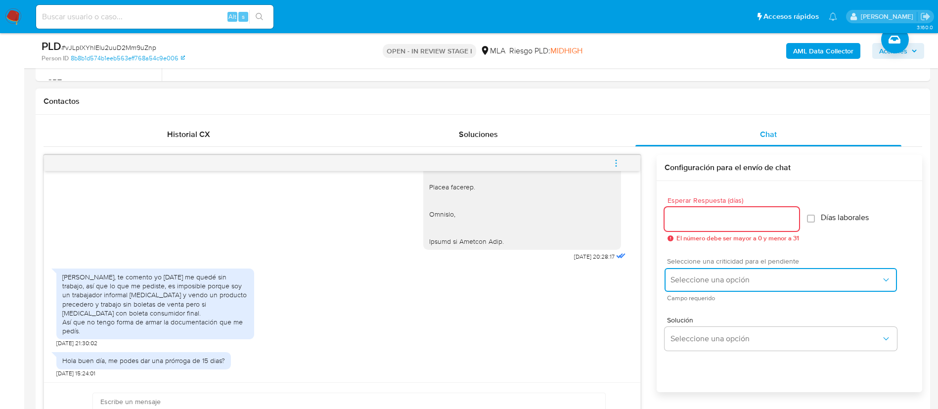
click at [681, 277] on span "Seleccione una opción" at bounding box center [776, 280] width 211 height 10
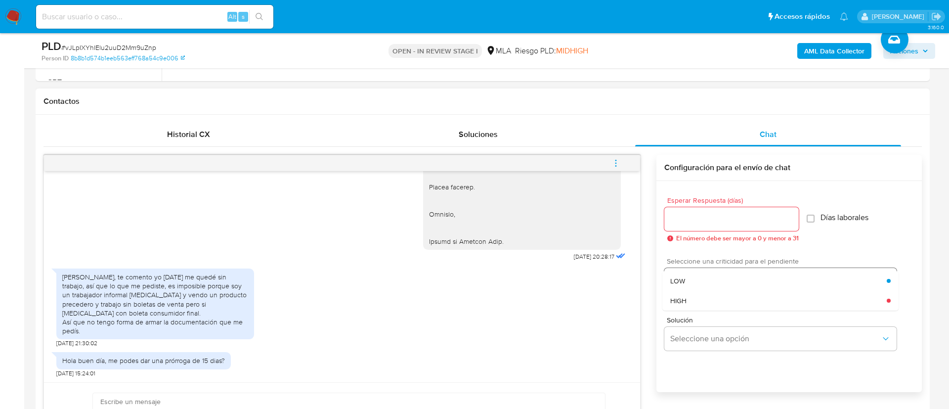
click at [681, 277] on span "LOW" at bounding box center [678, 280] width 15 height 9
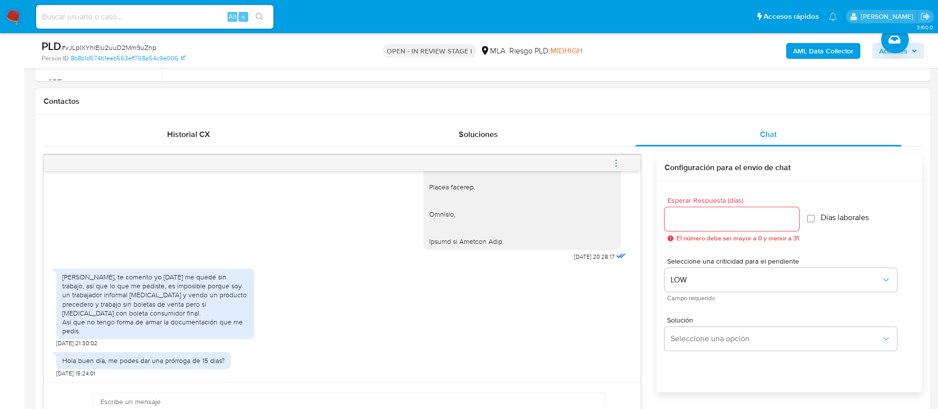
click at [689, 222] on input "Esperar Respuesta (días)" at bounding box center [732, 219] width 134 height 13
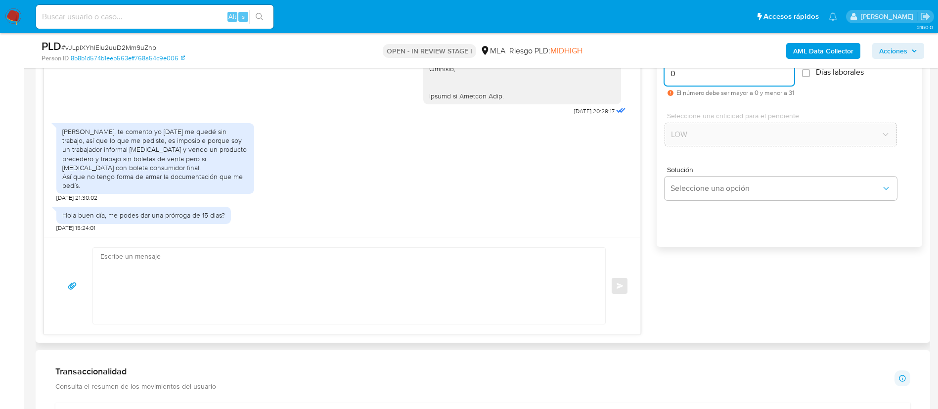
scroll to position [575, 0]
type input "0"
click at [539, 280] on textarea at bounding box center [346, 285] width 492 height 76
paste textarea "Hola XXX, Muchas gracias por tu respuesta. Analizamos tu caso y verificamos que…"
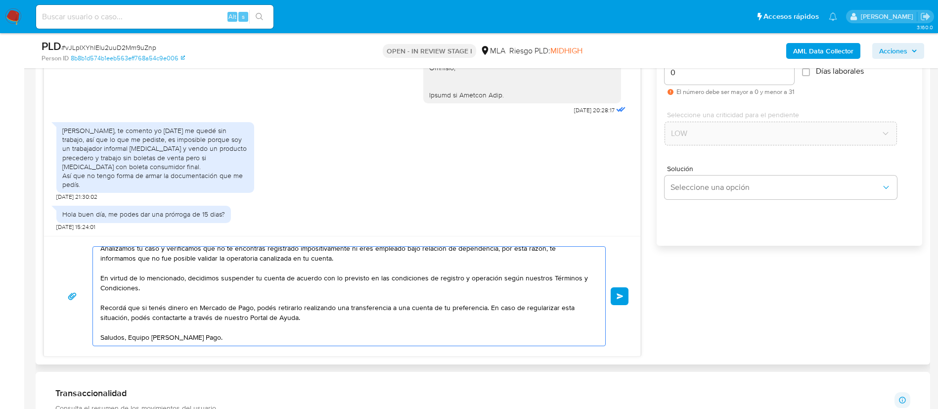
scroll to position [0, 0]
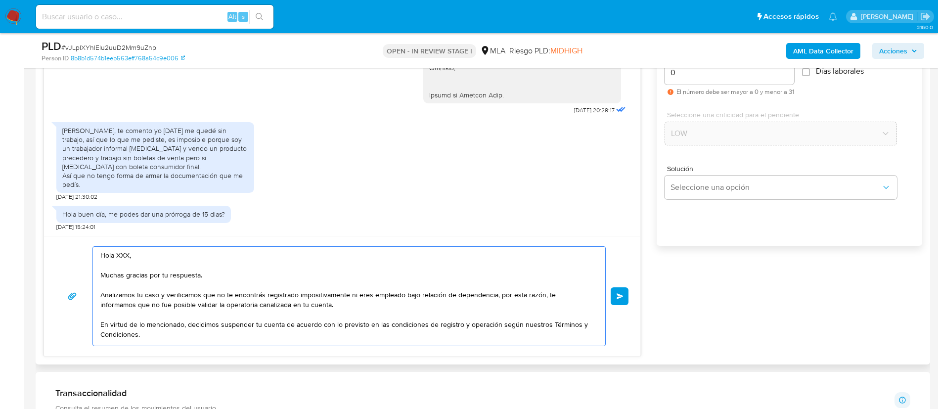
click at [127, 257] on textarea "Hola XXX, Muchas gracias por tu respuesta. Analizamos tu caso y verificamos que…" at bounding box center [346, 296] width 492 height 99
click at [179, 332] on textarea "Hola, Muchas gracias por tu respuesta. Analizamos tu caso y verificamos que no …" at bounding box center [346, 296] width 492 height 99
paste textarea "[URL][DOMAIN_NAME]"
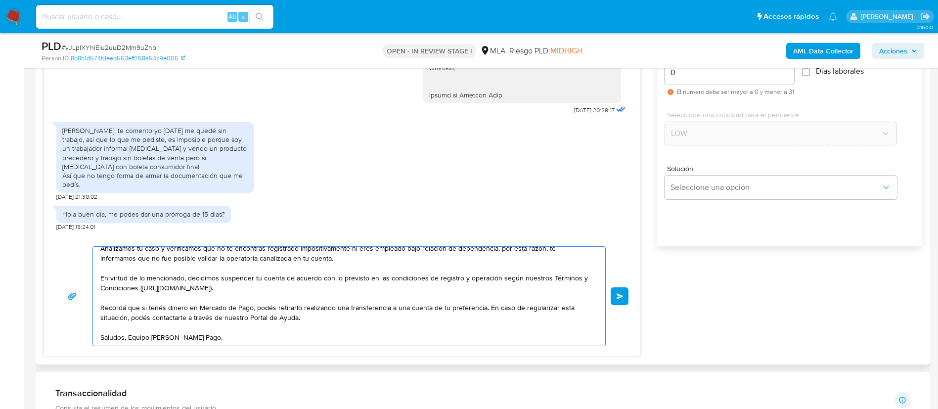
click at [357, 302] on textarea "Hola, Muchas gracias por tu respuesta. Analizamos tu caso y verificamos que no …" at bounding box center [346, 296] width 492 height 99
paste textarea "[URL][DOMAIN_NAME]"
click at [127, 328] on textarea "Hola, Muchas gracias por tu respuesta. Analizamos tu caso y verificamos que no …" at bounding box center [346, 296] width 492 height 99
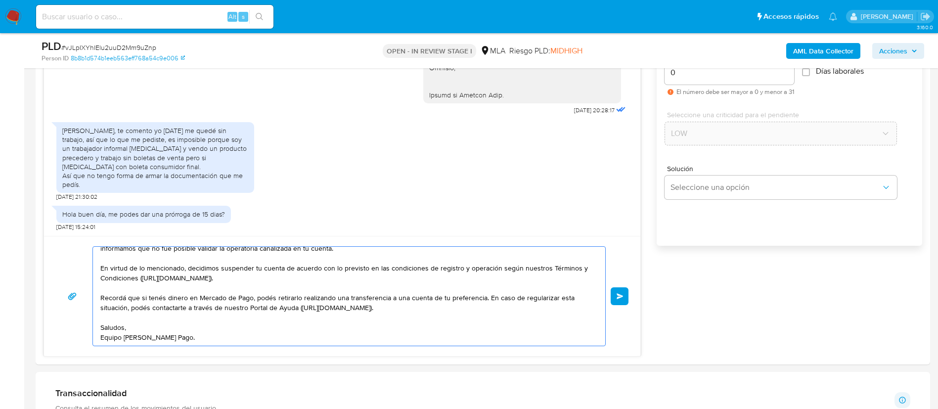
type textarea "Hola, Muchas gracias por tu respuesta. Analizamos tu caso y verificamos que no …"
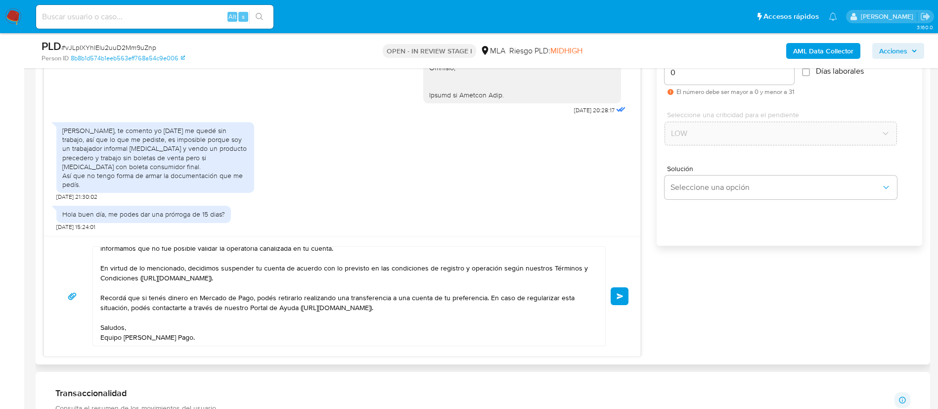
click at [618, 290] on button "Enviar" at bounding box center [620, 296] width 18 height 18
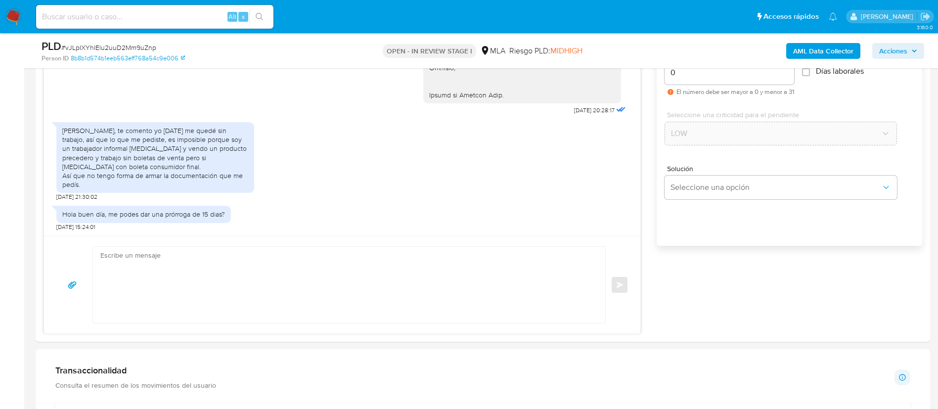
scroll to position [1369, 0]
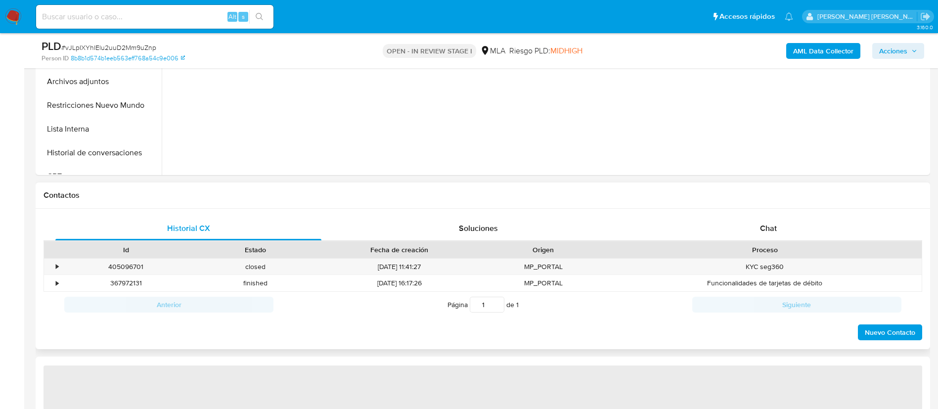
scroll to position [338, 0]
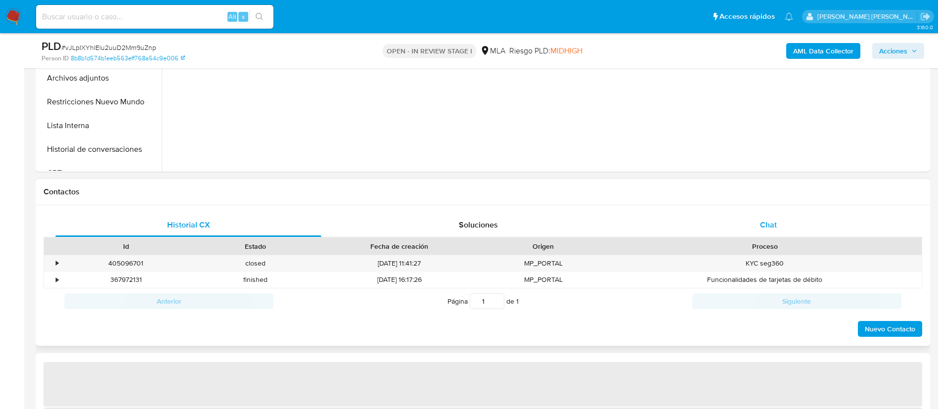
select select "10"
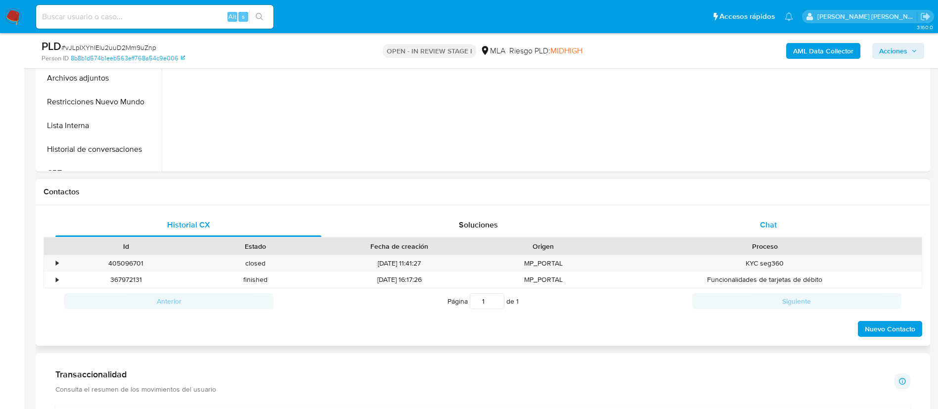
click at [761, 215] on div "Chat" at bounding box center [768, 225] width 266 height 24
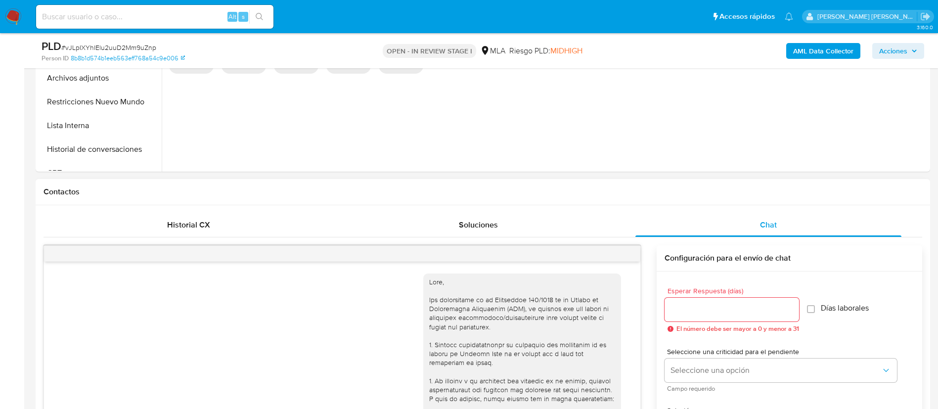
scroll to position [1369, 0]
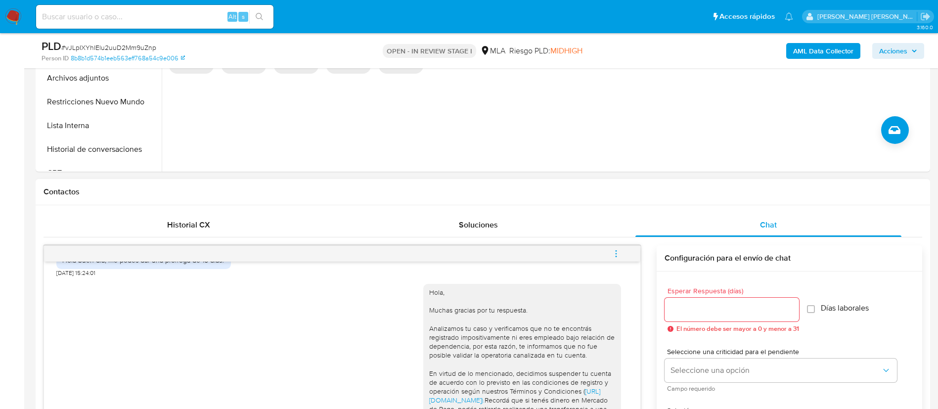
click at [620, 254] on icon "menu-action" at bounding box center [616, 253] width 9 height 9
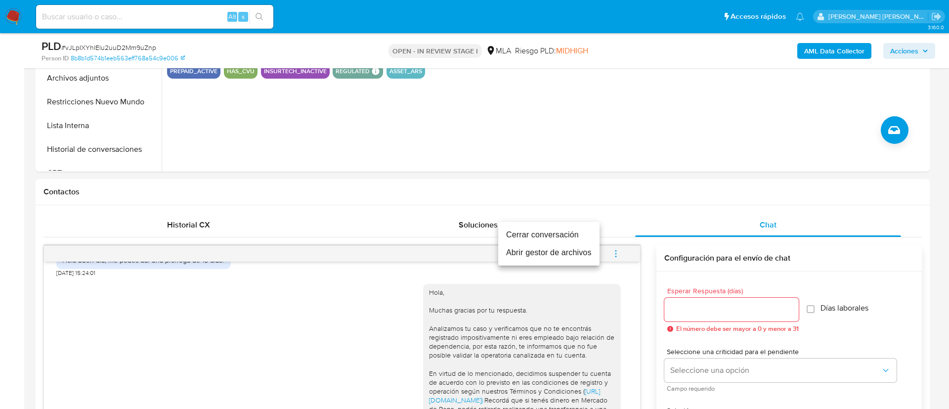
click at [564, 232] on li "Cerrar conversación" at bounding box center [548, 235] width 101 height 18
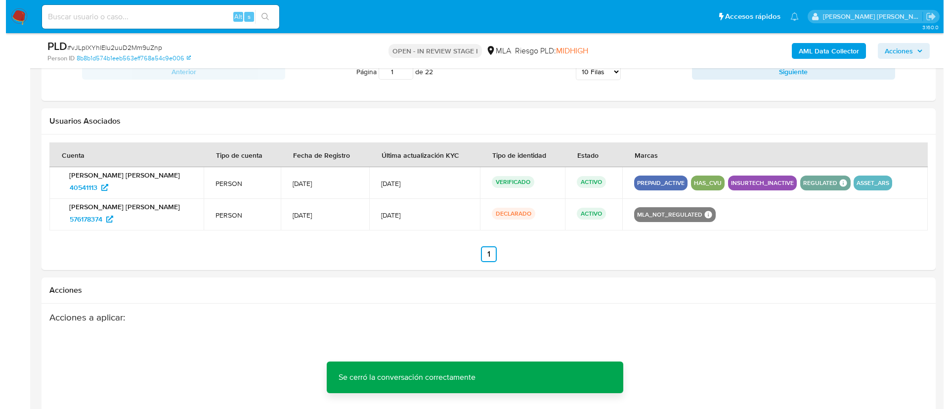
scroll to position [1545, 0]
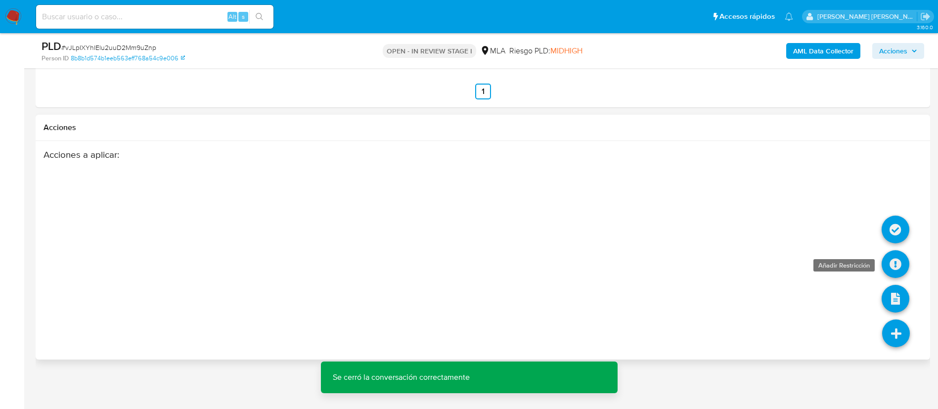
click at [895, 264] on icon at bounding box center [896, 264] width 28 height 28
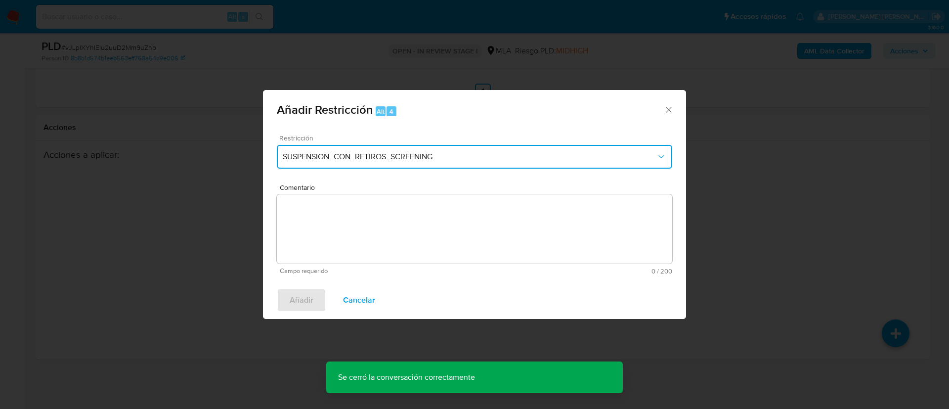
click at [494, 154] on span "SUSPENSION_CON_RETIROS_SCREENING" at bounding box center [470, 157] width 374 height 10
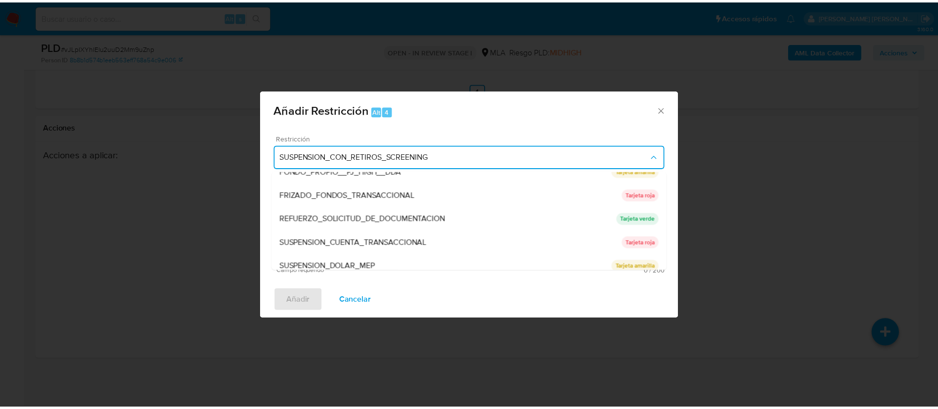
scroll to position [197, 0]
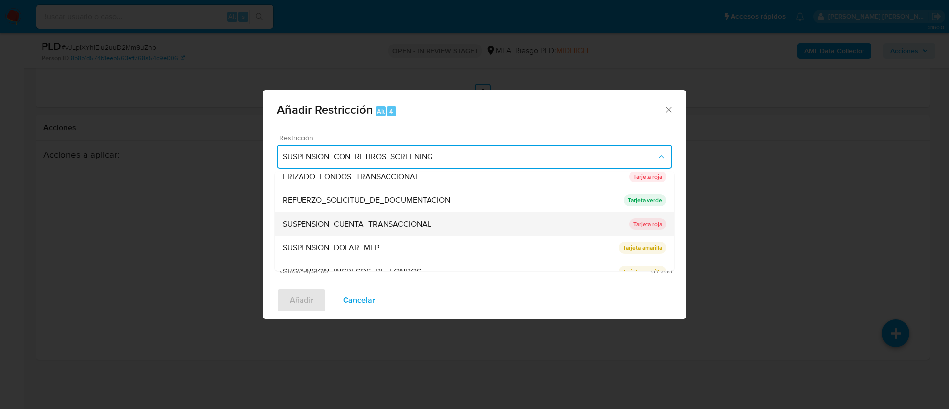
click at [358, 229] on div "SUSPENSION_CUENTA_TRANSACCIONAL" at bounding box center [456, 224] width 347 height 24
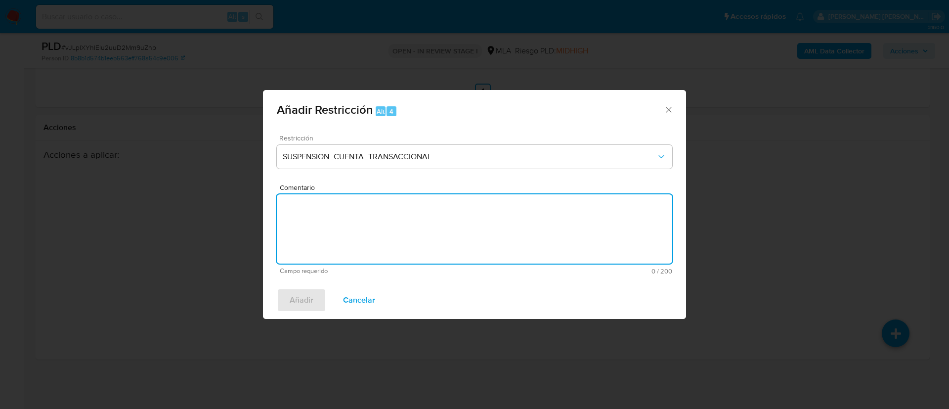
click at [358, 229] on textarea "Comentario" at bounding box center [475, 228] width 396 height 69
type textarea "AML"
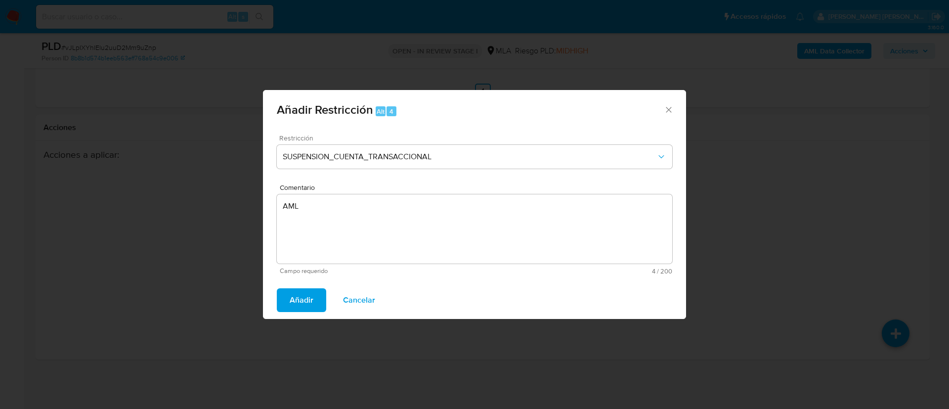
click at [299, 304] on span "Añadir" at bounding box center [302, 300] width 24 height 22
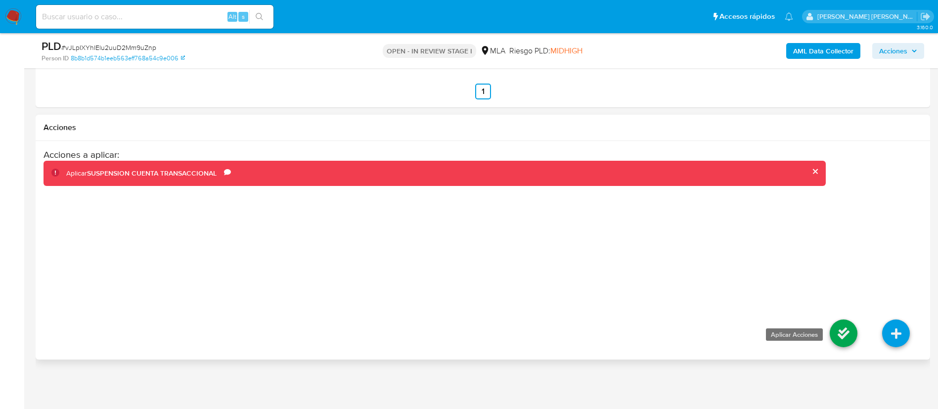
click at [841, 329] on icon at bounding box center [844, 333] width 28 height 28
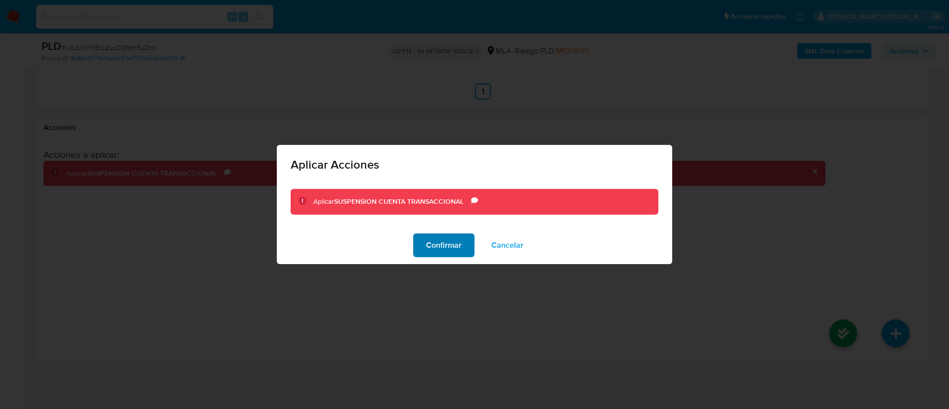
click at [436, 241] on span "Confirmar" at bounding box center [444, 245] width 36 height 22
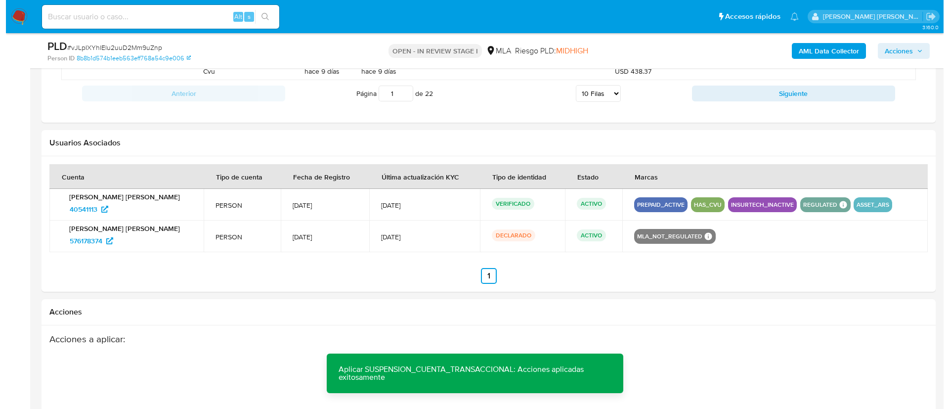
scroll to position [159, 0]
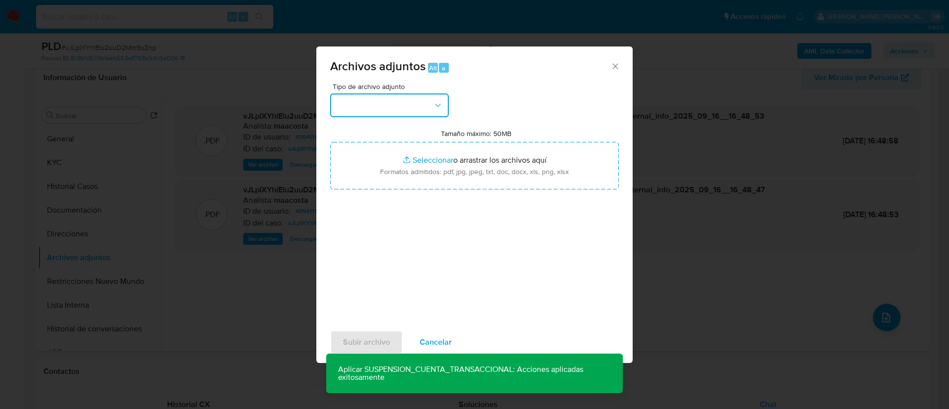
click at [353, 93] on button "button" at bounding box center [389, 105] width 119 height 24
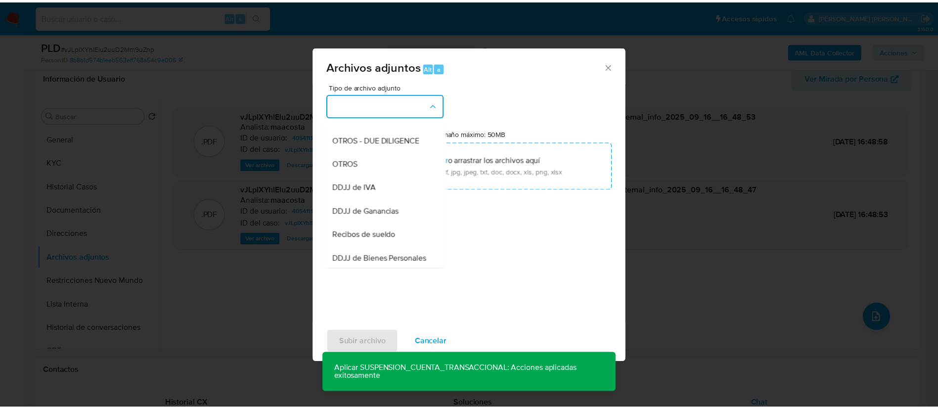
scroll to position [175, 0]
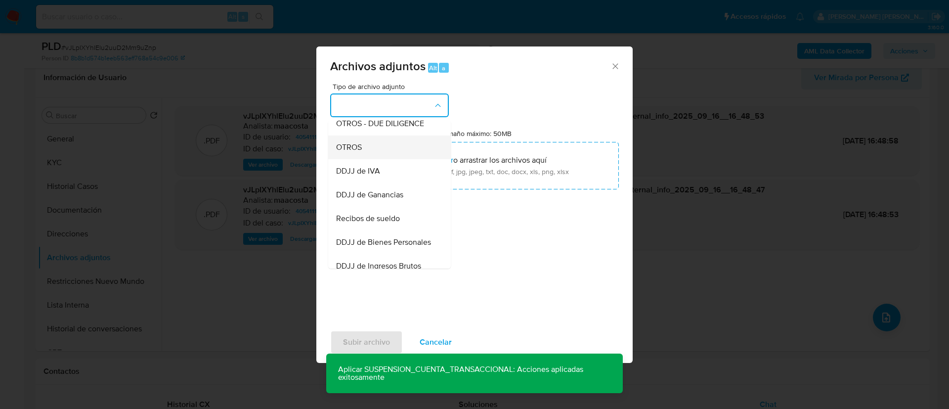
click at [358, 152] on span "OTROS" at bounding box center [349, 147] width 26 height 10
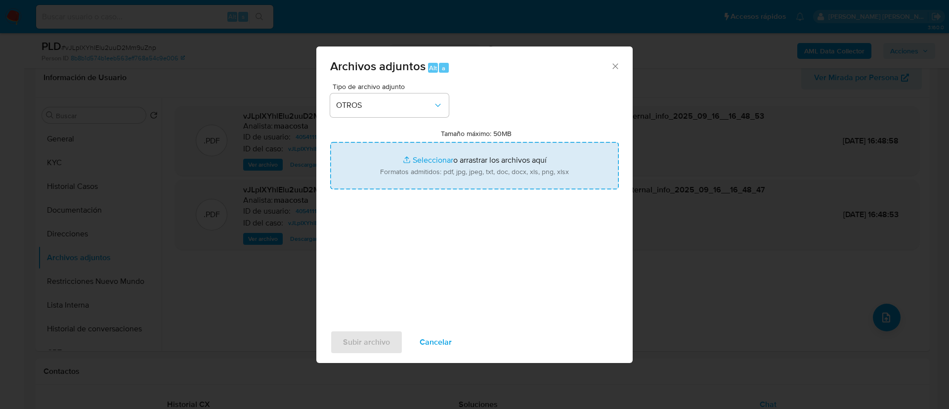
type input "C:\fakepath\nosis Roque Juan Gomez.pdf"
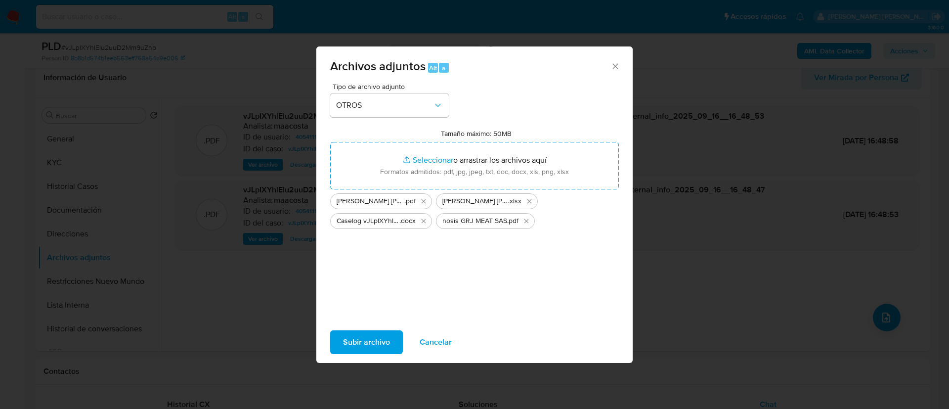
click at [367, 337] on span "Subir archivo" at bounding box center [366, 342] width 47 height 22
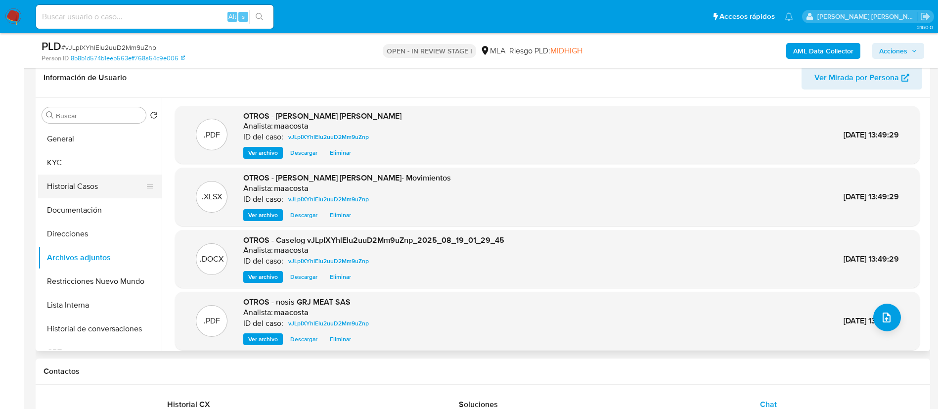
click at [114, 180] on button "Historial Casos" at bounding box center [96, 187] width 116 height 24
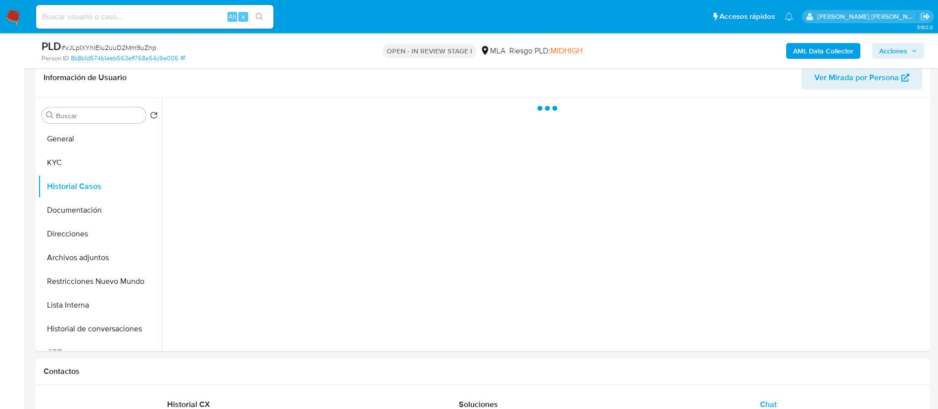
click at [912, 40] on div "AML Data Collector Acciones" at bounding box center [778, 50] width 292 height 23
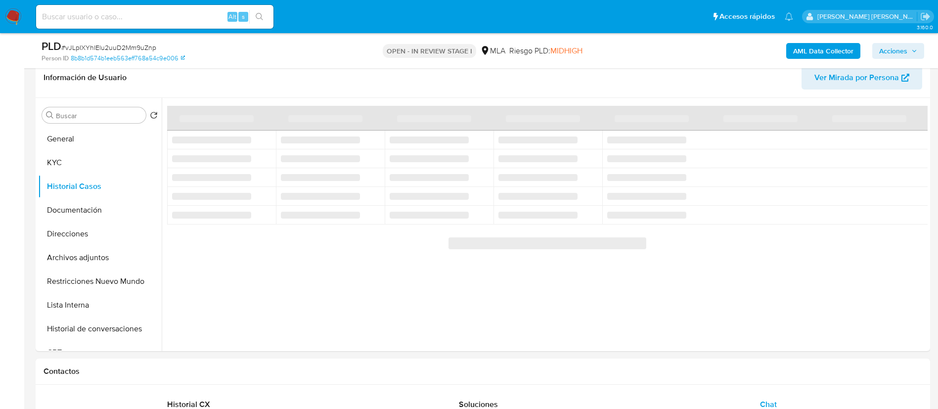
click at [906, 47] on span "Acciones" at bounding box center [893, 51] width 28 height 16
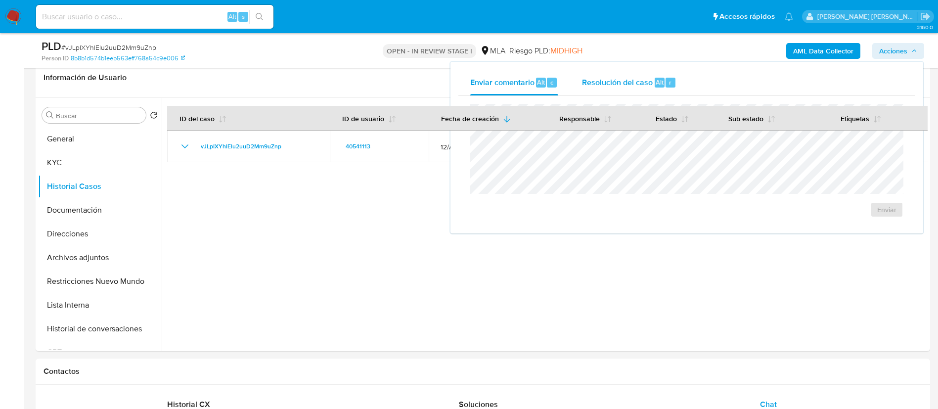
click at [666, 81] on div "r" at bounding box center [671, 83] width 10 height 10
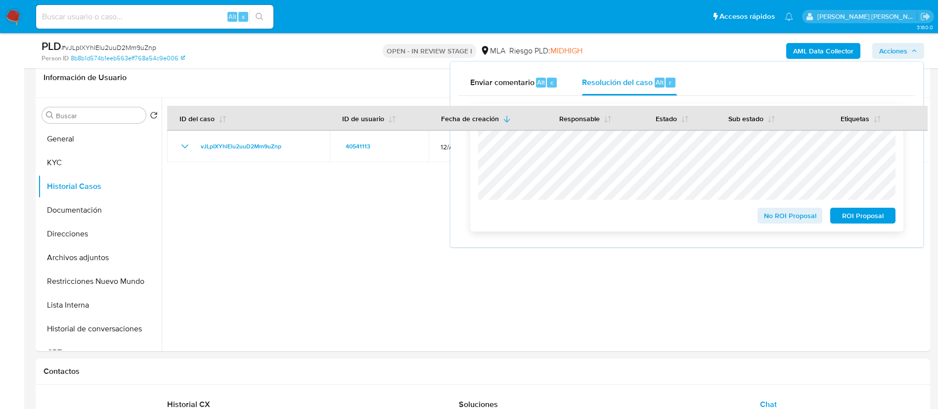
click at [855, 209] on div "ROI Proposal" at bounding box center [860, 214] width 69 height 20
click at [859, 220] on span "ROI Proposal" at bounding box center [862, 216] width 51 height 14
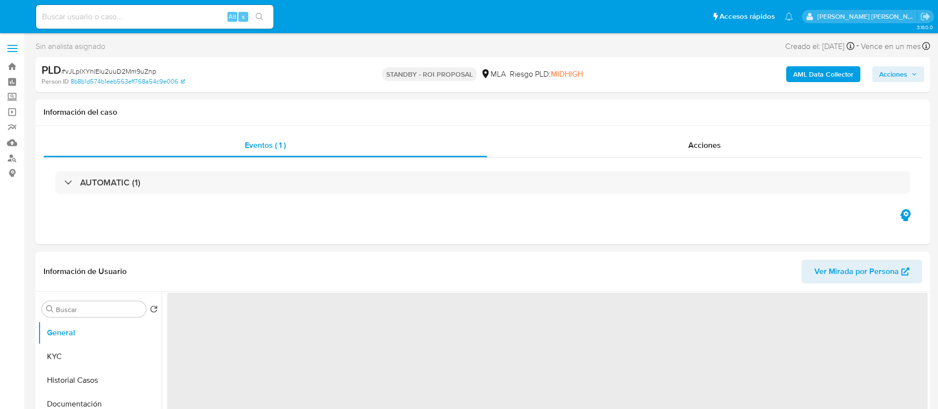
select select "10"
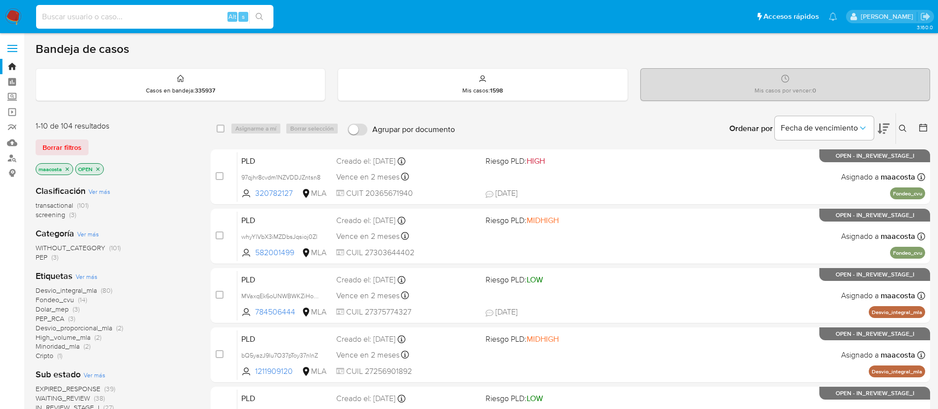
paste input "tzvbaKvLVSErZqiOYLknOK1h"
click at [164, 21] on input "tzvbaKvLVSErZqiOYLknOK1h" at bounding box center [154, 16] width 237 height 13
type input "tzvbaKvLVSErZqiOYLknOK1h"
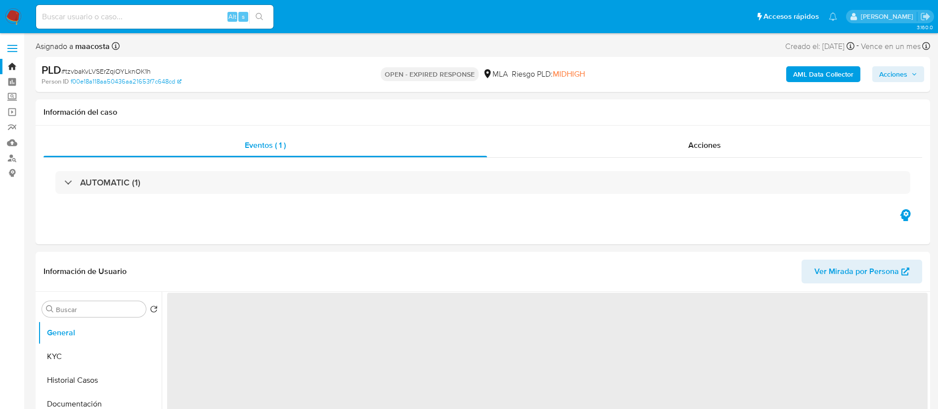
select select "10"
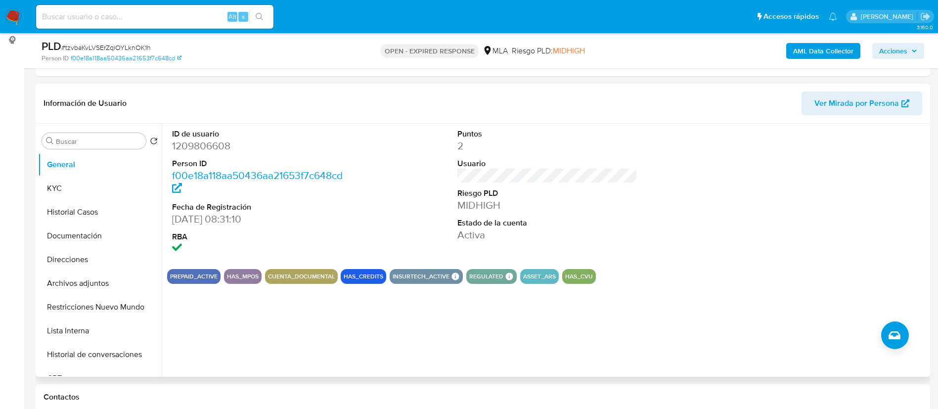
scroll to position [135, 0]
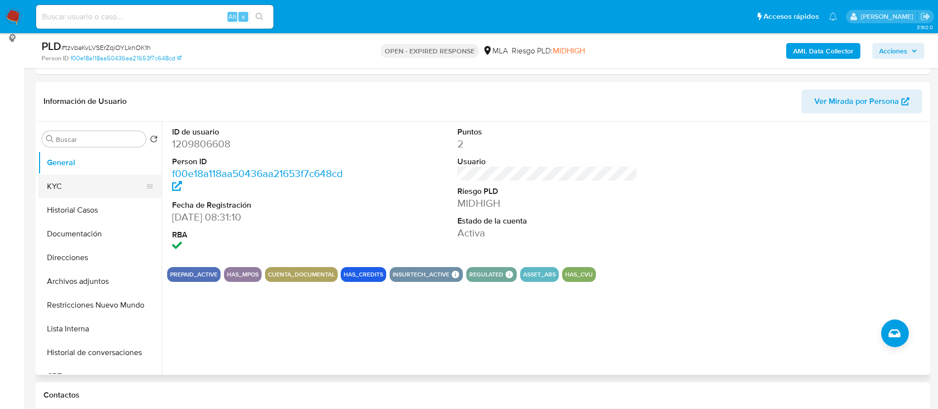
click at [96, 182] on button "KYC" at bounding box center [96, 187] width 116 height 24
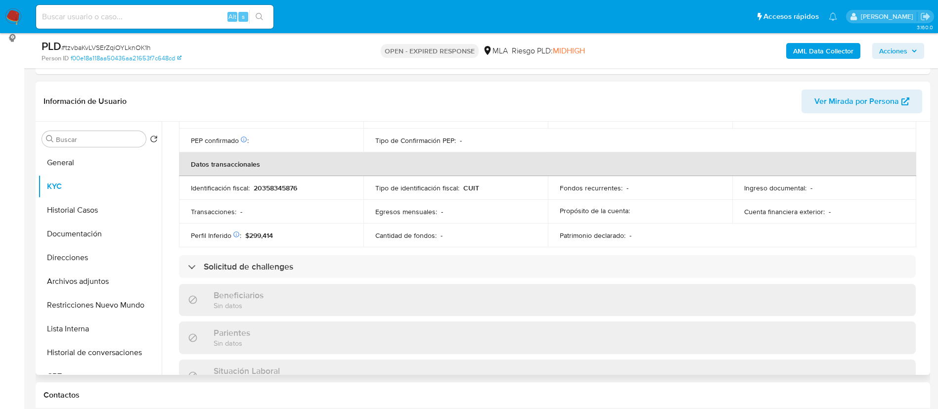
scroll to position [502, 0]
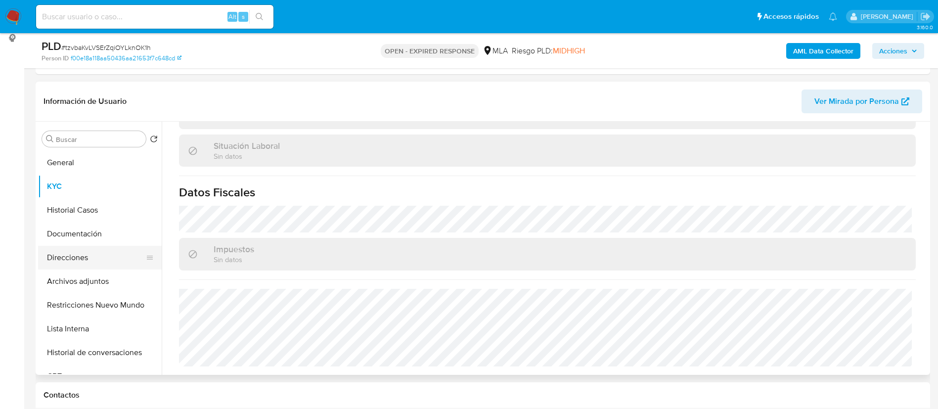
click at [90, 262] on button "Direcciones" at bounding box center [96, 258] width 116 height 24
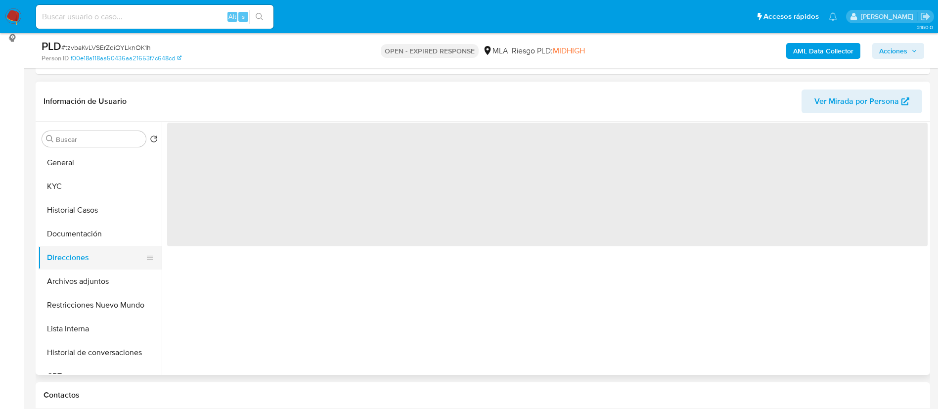
scroll to position [0, 0]
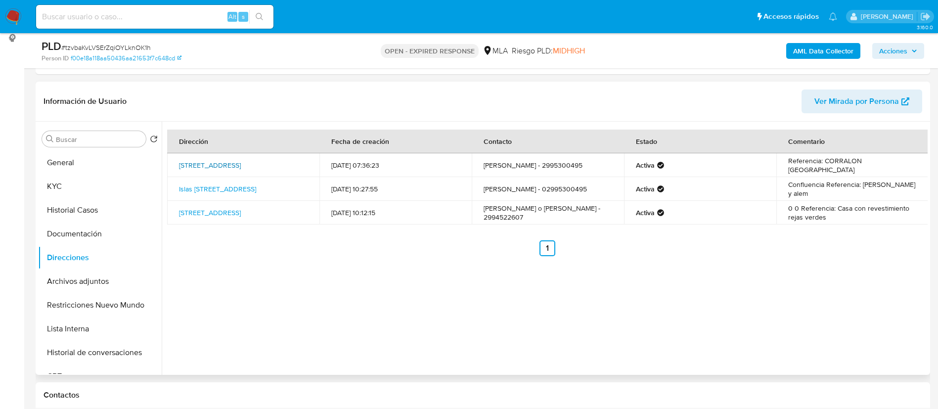
click at [222, 165] on link "[STREET_ADDRESS]" at bounding box center [210, 165] width 62 height 10
drag, startPoint x: 242, startPoint y: 170, endPoint x: 201, endPoint y: 160, distance: 42.1
click at [201, 160] on td "[STREET_ADDRESS]" at bounding box center [243, 165] width 152 height 24
copy link "[STREET_ADDRESS]"
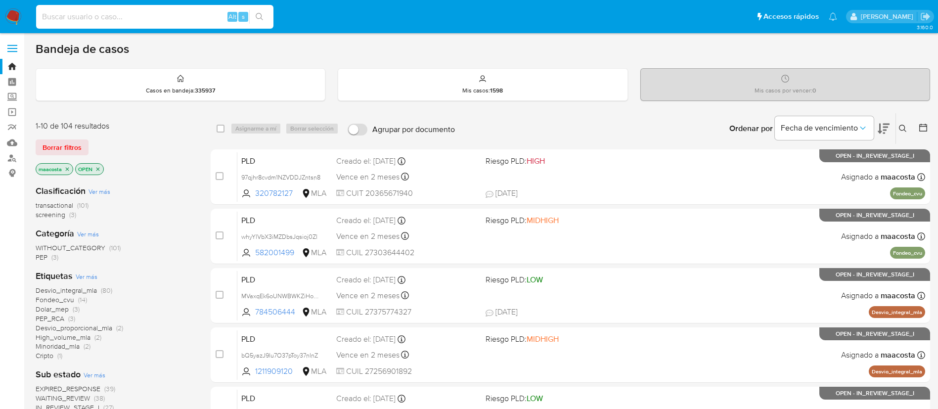
click at [164, 21] on input at bounding box center [154, 16] width 237 height 13
paste input "G3qnFsUm00ja8q2au7mTd9zF"
type input "G3qnFsUm00ja8q2au7mTd9zF"
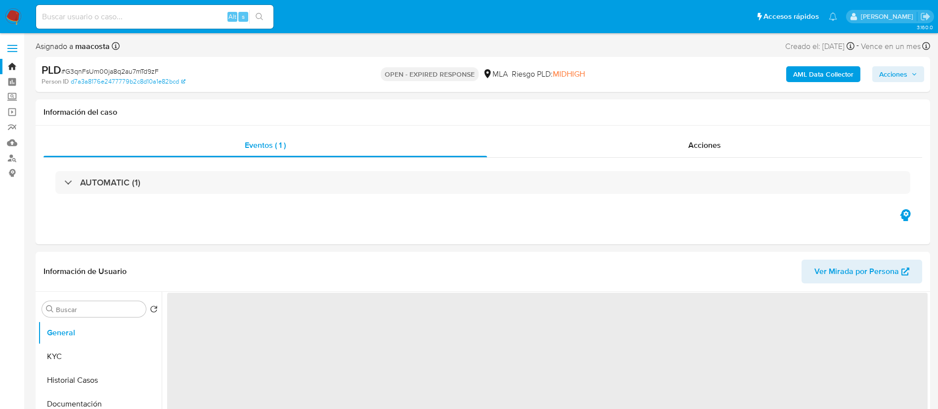
select select "10"
